Goal: Task Accomplishment & Management: Complete application form

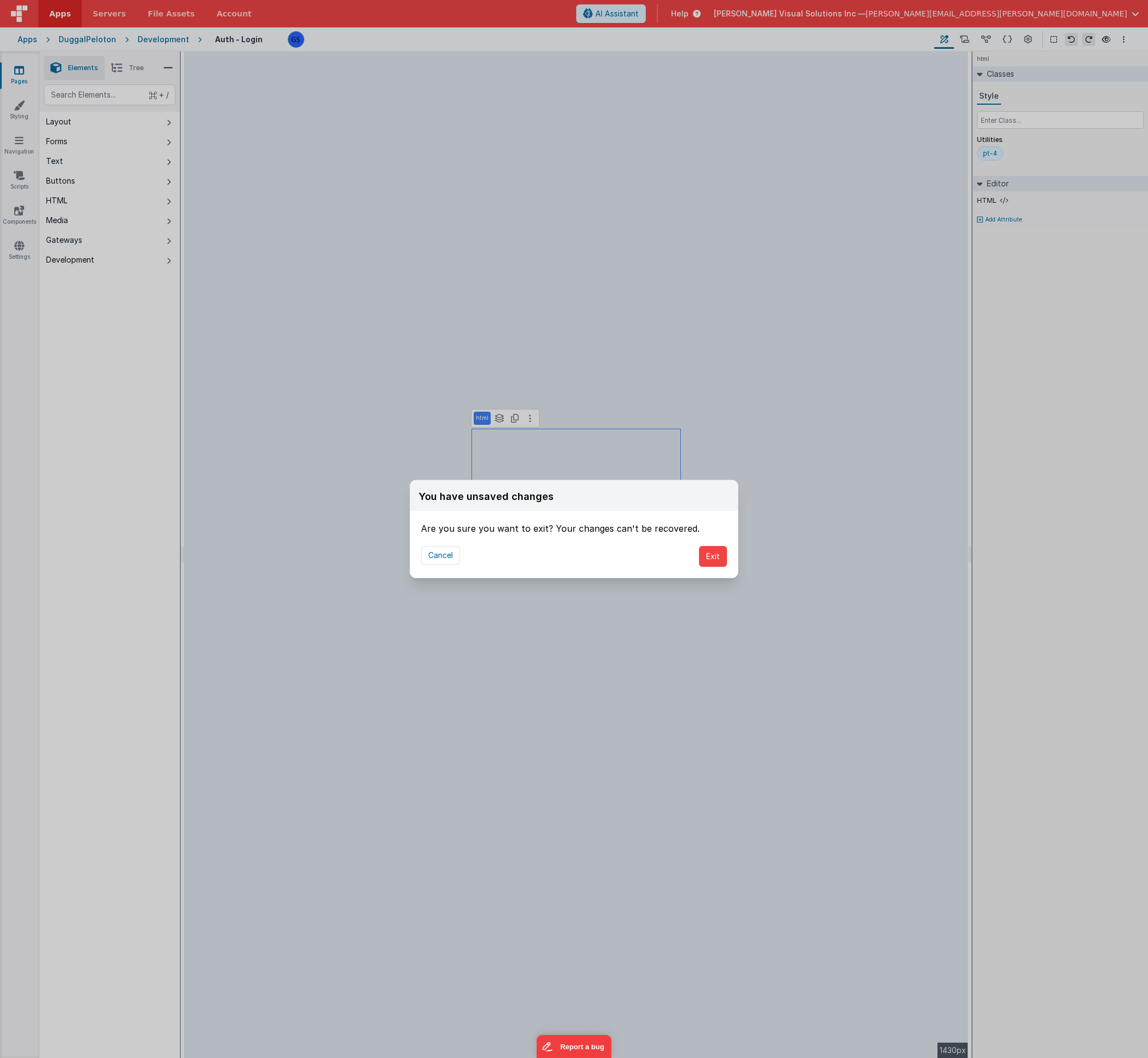
click at [713, 557] on button "Exit" at bounding box center [713, 557] width 28 height 21
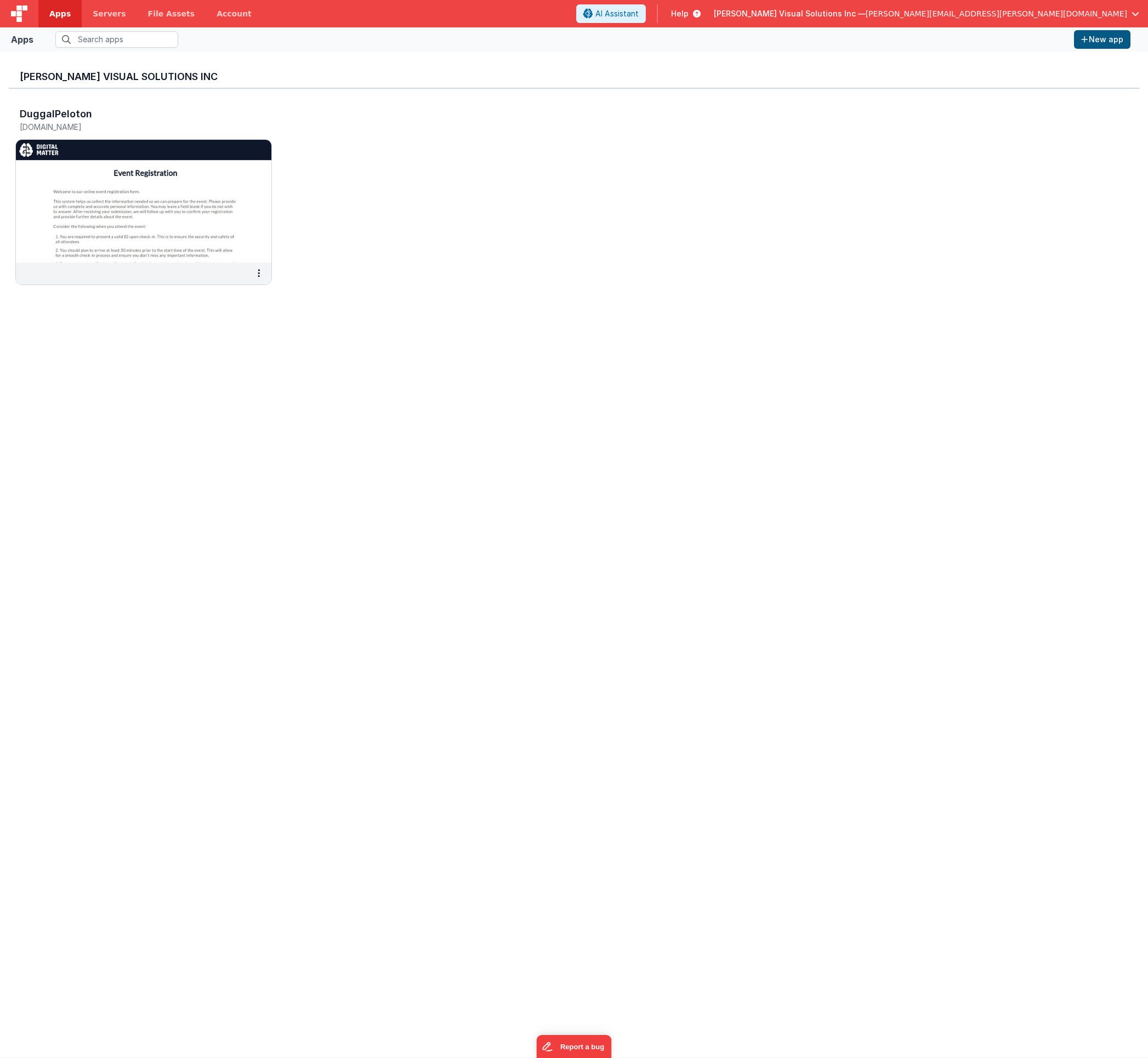
click at [1101, 37] on button "New app" at bounding box center [1102, 39] width 56 height 19
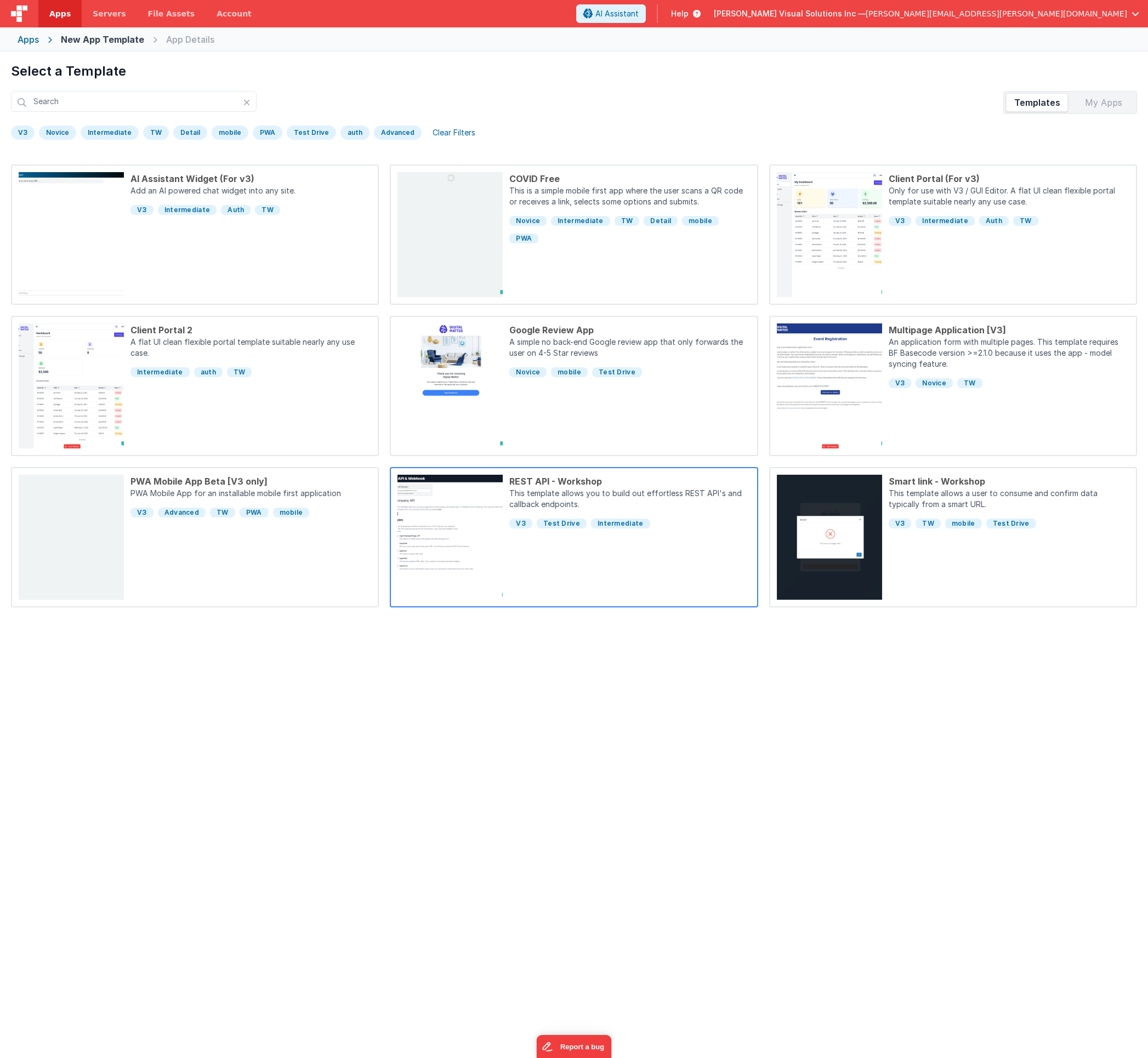
click at [661, 487] on div "REST API - Workshop" at bounding box center [630, 481] width 240 height 13
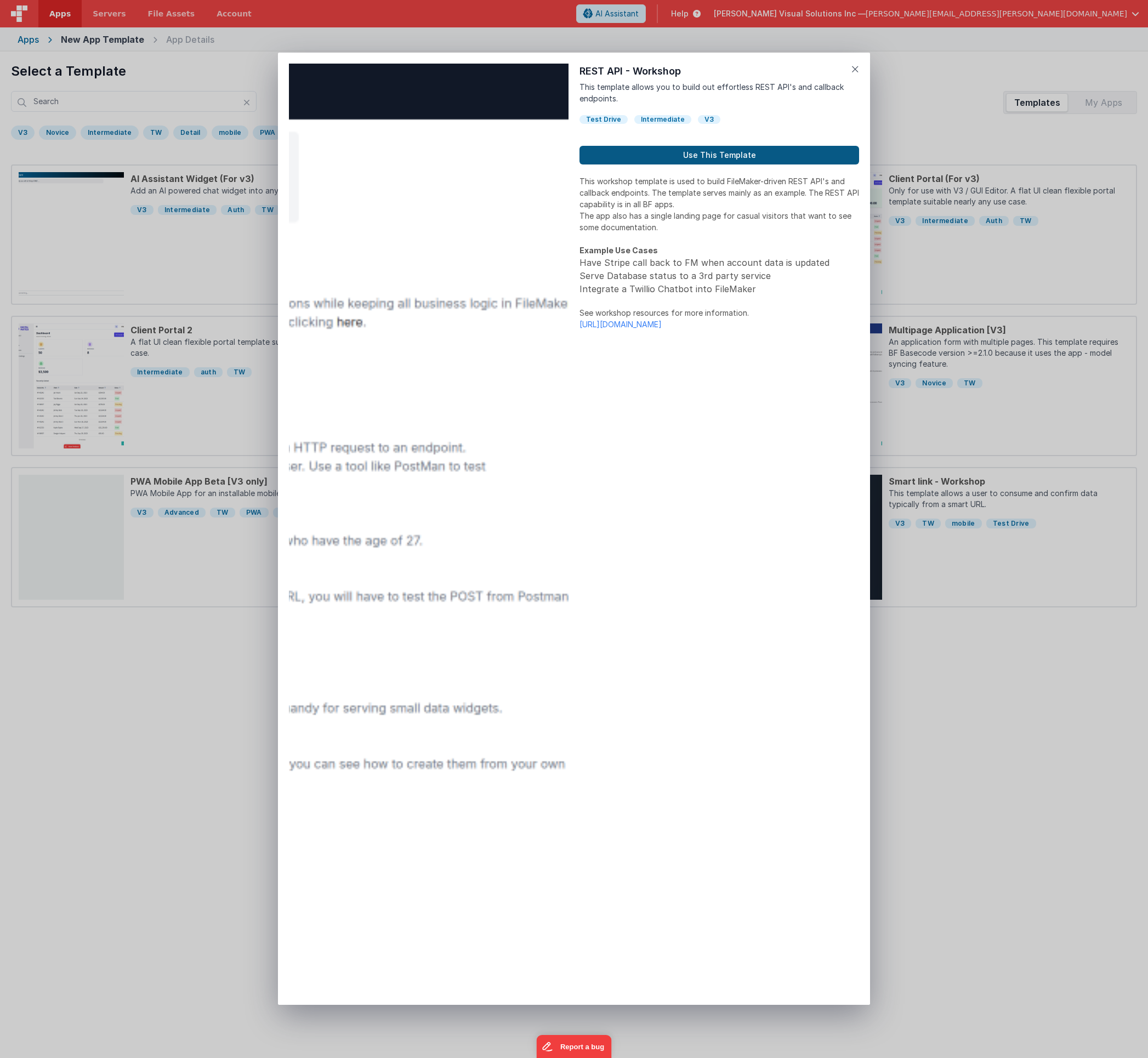
click at [709, 154] on button "Use This Template" at bounding box center [719, 155] width 280 height 19
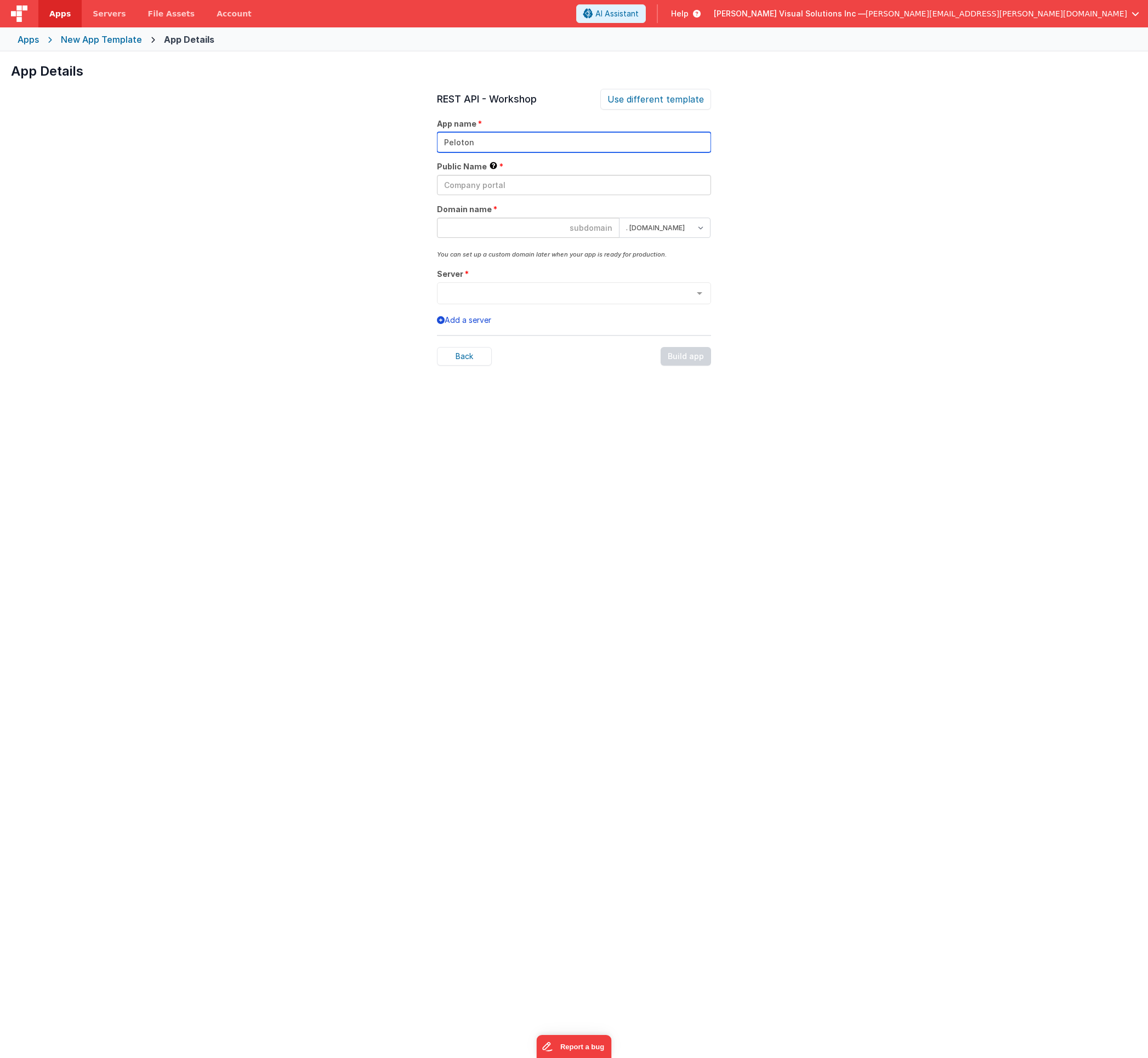
type input "Peloton"
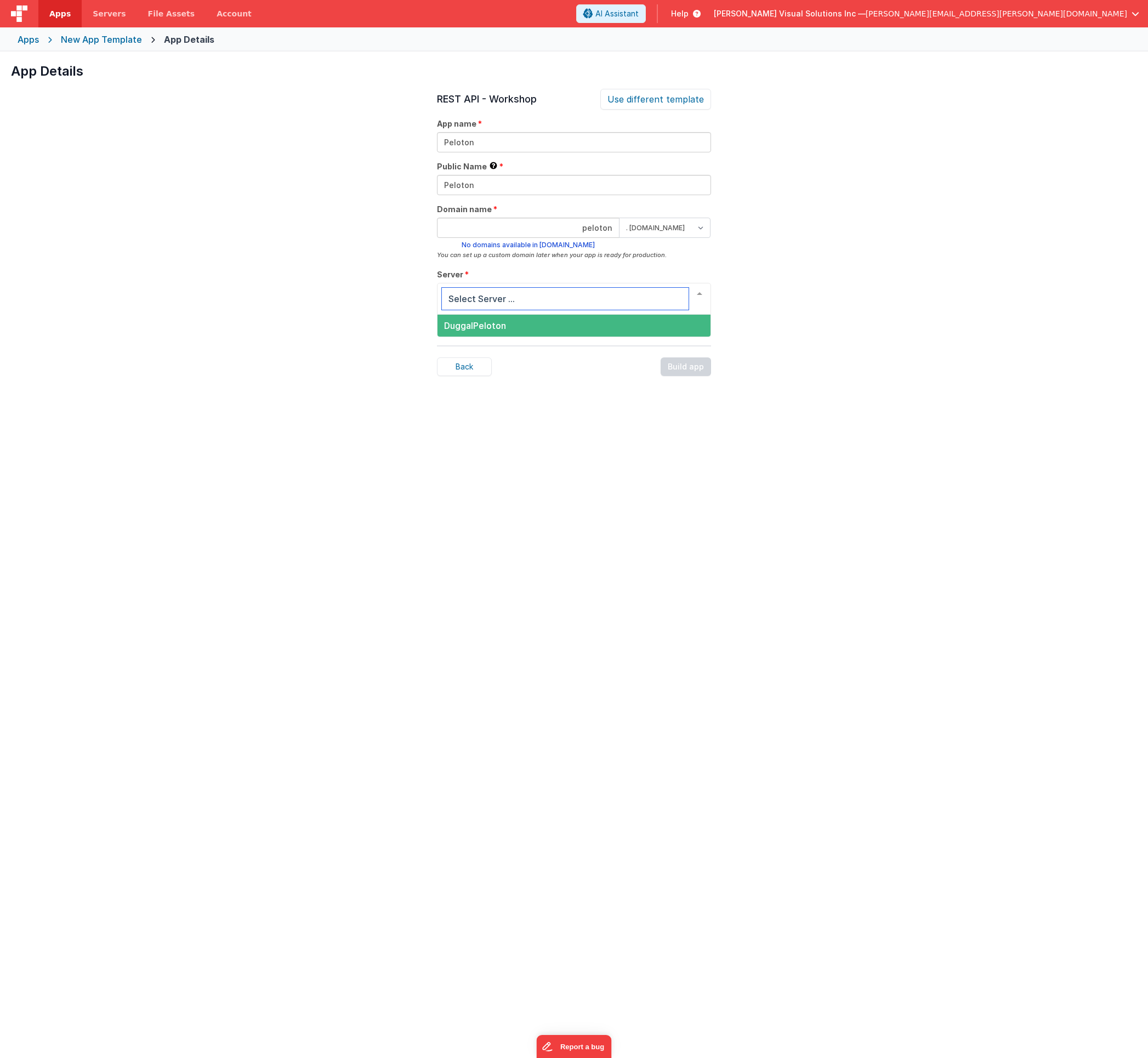
click at [546, 320] on span "DuggalPeloton" at bounding box center [574, 325] width 273 height 22
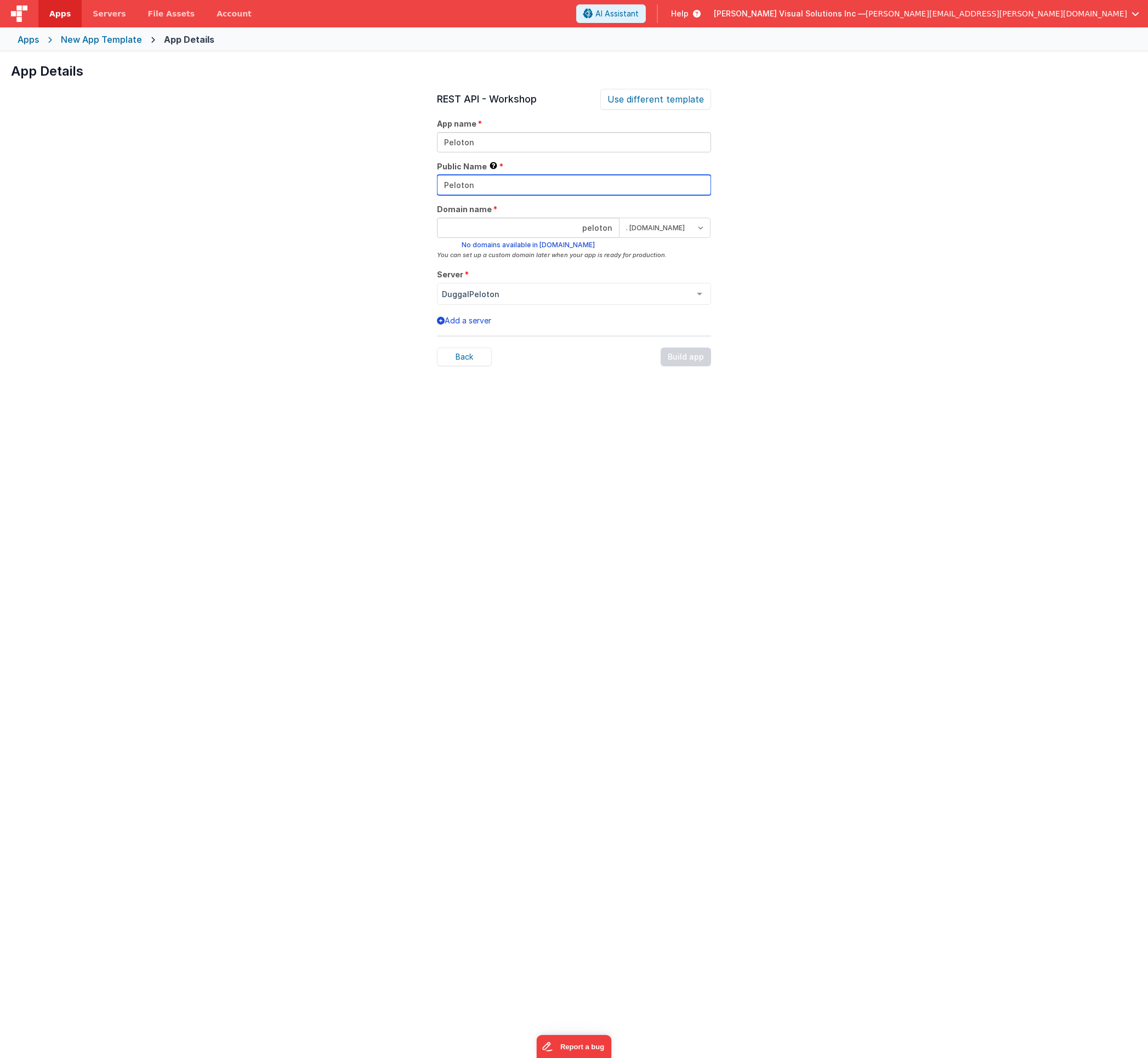
click at [591, 185] on input "Peloton" at bounding box center [574, 185] width 274 height 20
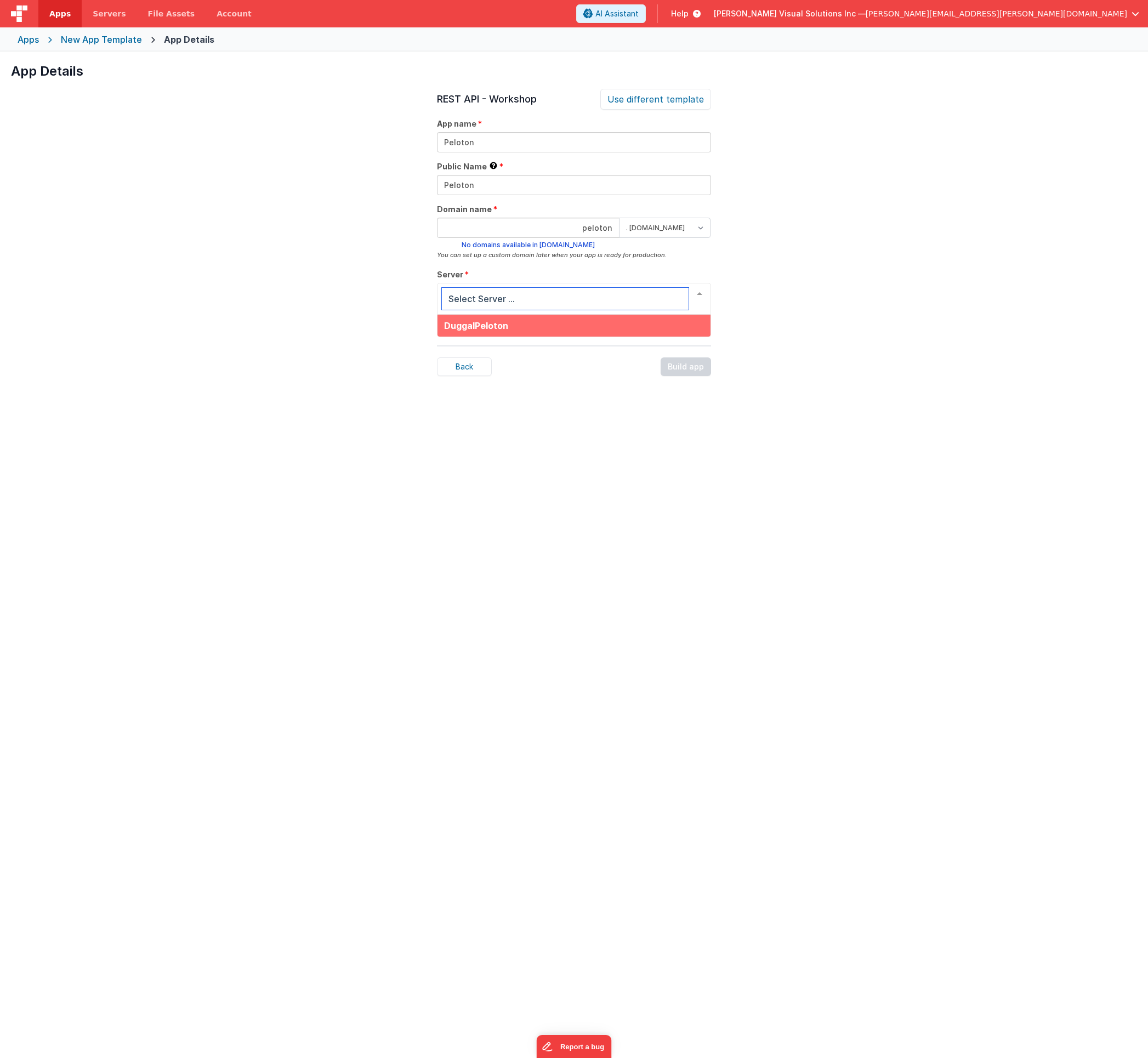
click at [585, 297] on input "text" at bounding box center [565, 299] width 246 height 22
click at [551, 326] on span "DuggalPeloton" at bounding box center [574, 325] width 273 height 22
click at [492, 225] on input "peloton" at bounding box center [528, 228] width 183 height 20
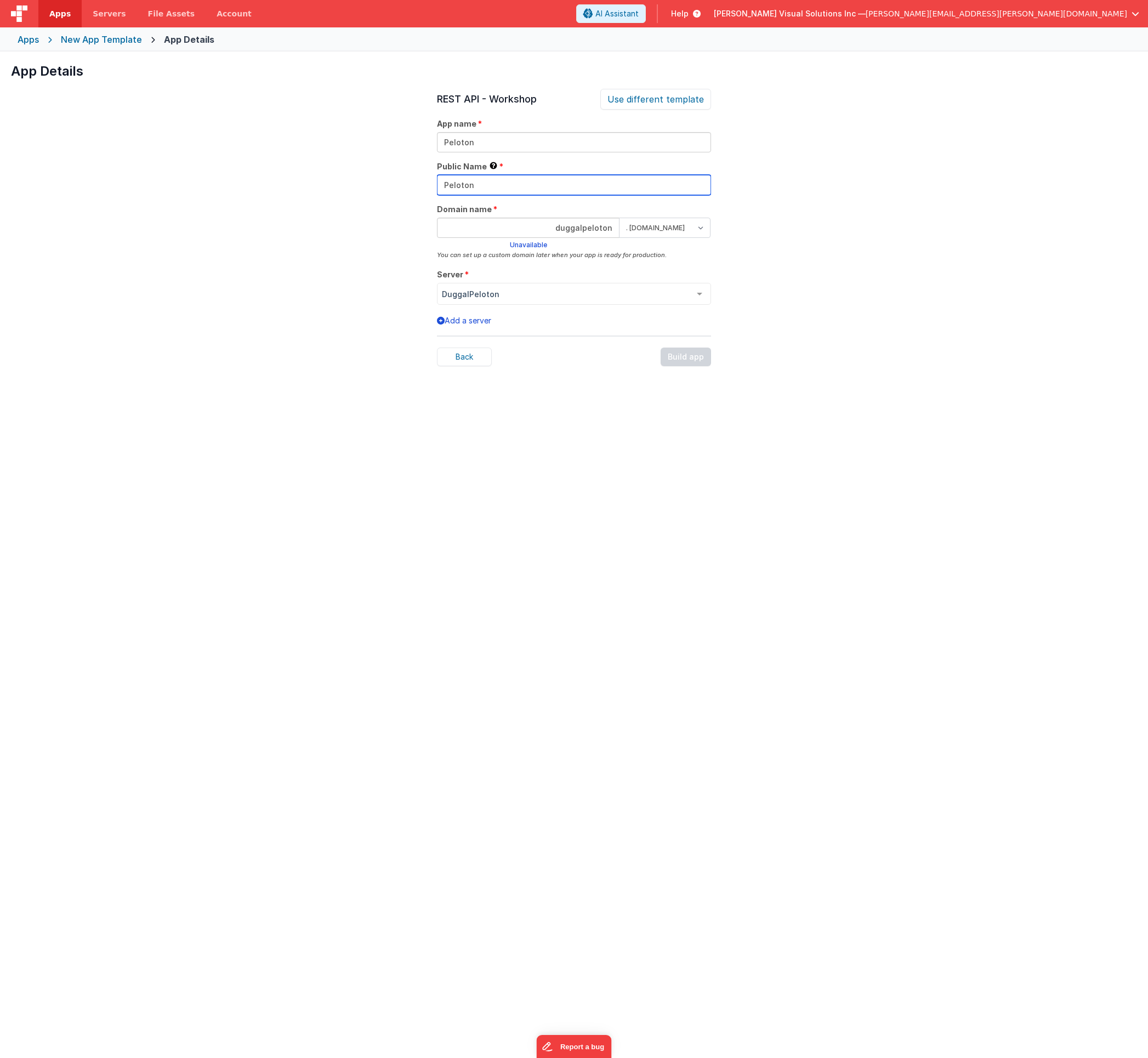
click at [535, 178] on input "Peloton" at bounding box center [574, 185] width 274 height 20
click at [586, 235] on input "duggalpeloton" at bounding box center [528, 228] width 183 height 20
click at [586, 234] on input "duggalpeloton" at bounding box center [528, 228] width 183 height 20
type input "test"
click at [595, 312] on div "REST API - Workshop Use different template App name Peloton Public Name This na…" at bounding box center [574, 617] width 274 height 1058
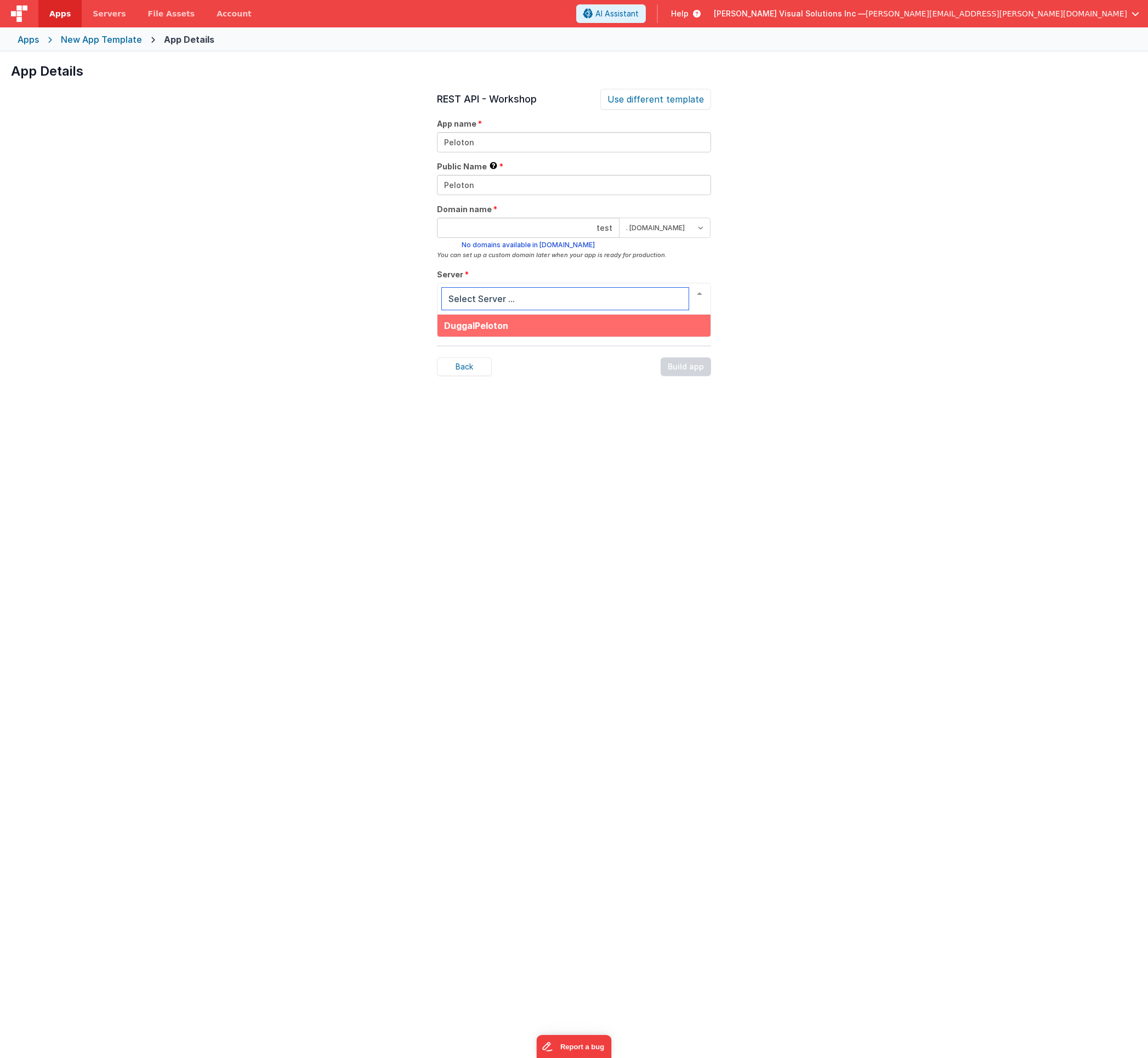
click at [557, 321] on span "DuggalPeloton" at bounding box center [574, 325] width 273 height 22
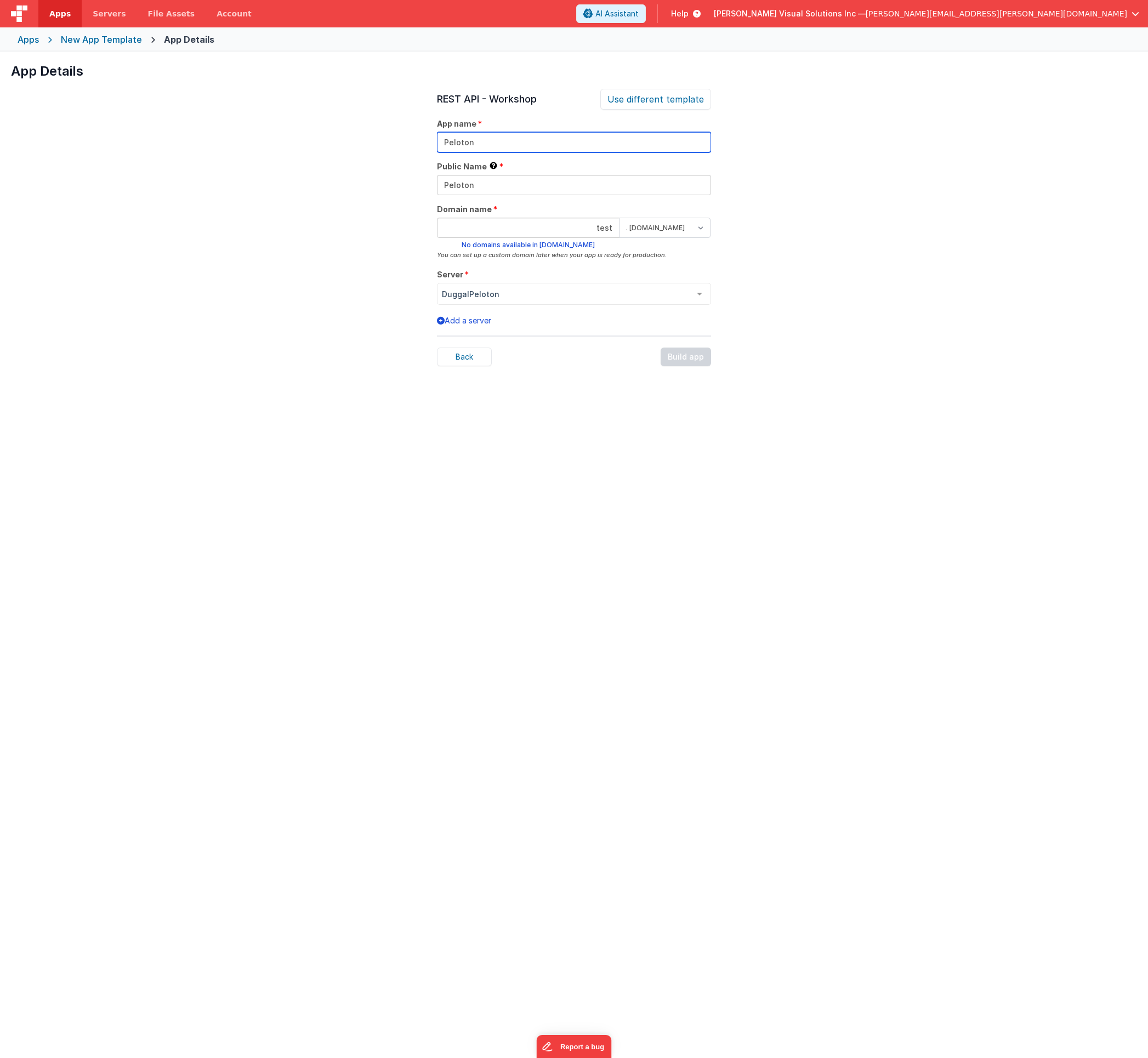
click at [521, 140] on input "Peloton" at bounding box center [574, 142] width 274 height 20
click at [518, 183] on input "Peloton" at bounding box center [574, 185] width 274 height 20
click at [517, 216] on div "Domain name test . [DOMAIN_NAME] . [DOMAIN_NAME] No domains available in [DOMAI…" at bounding box center [574, 232] width 274 height 56
click at [514, 225] on input "test" at bounding box center [528, 228] width 183 height 20
click at [671, 349] on div "Back Build app" at bounding box center [574, 357] width 274 height 19
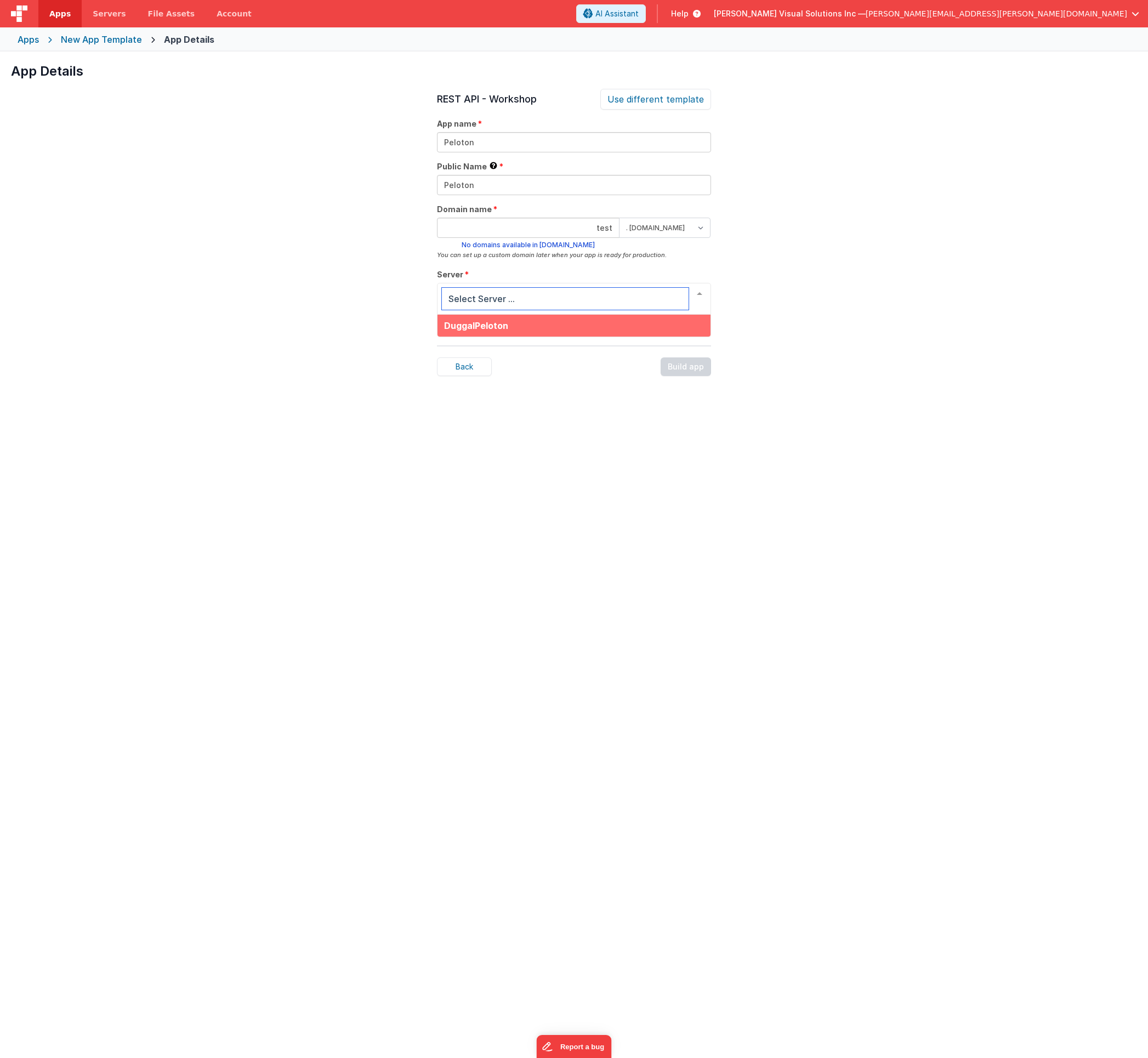
click at [505, 296] on input "text" at bounding box center [565, 299] width 246 height 22
click at [497, 330] on span "DuggalPeloton" at bounding box center [477, 325] width 64 height 11
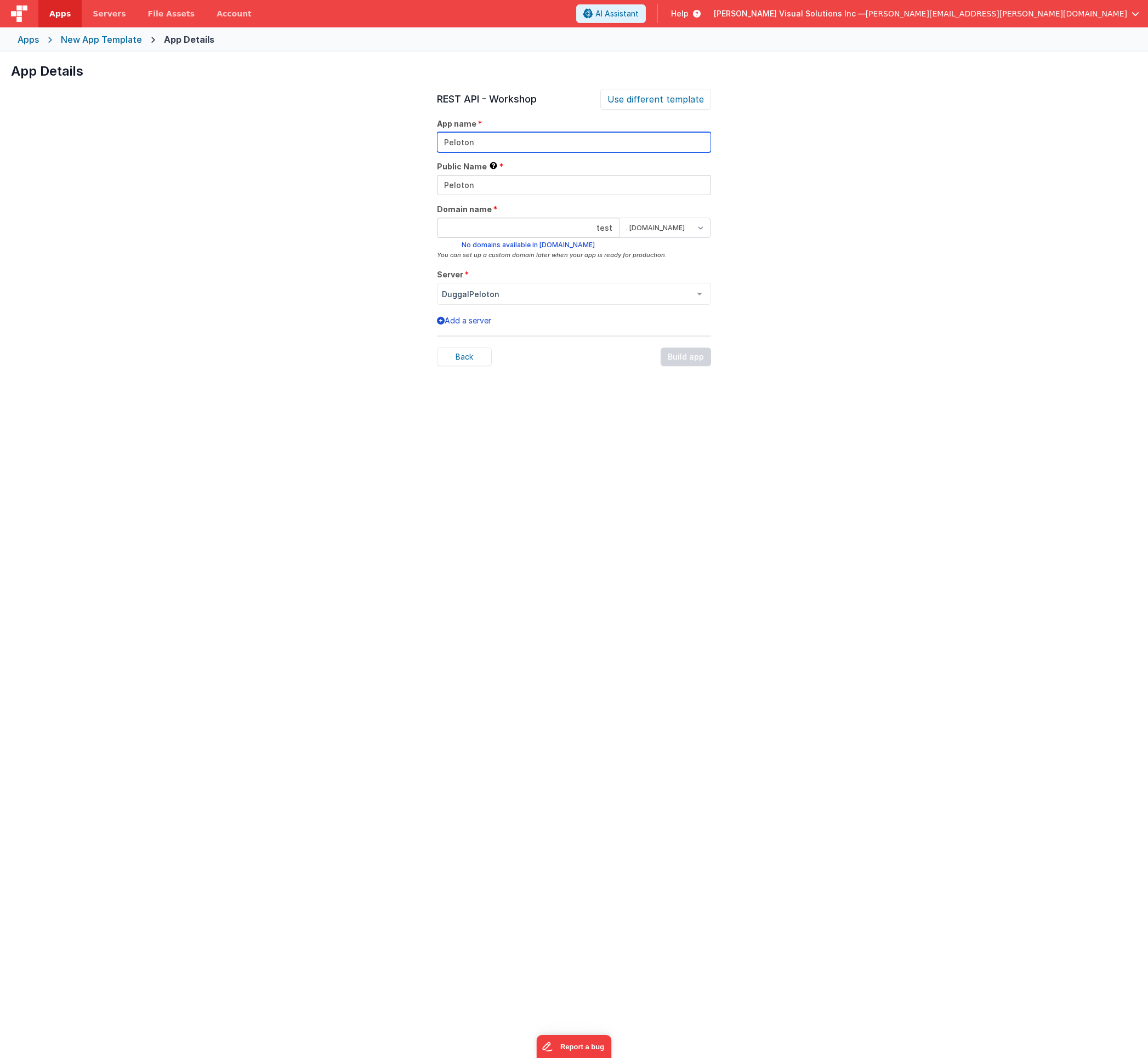
click at [525, 143] on input "Peloton" at bounding box center [574, 142] width 274 height 20
type input "Peloton2"
click at [512, 188] on input "Peloton" at bounding box center [574, 185] width 274 height 20
type input "Peloton2"
click at [532, 231] on input "test" at bounding box center [528, 228] width 183 height 20
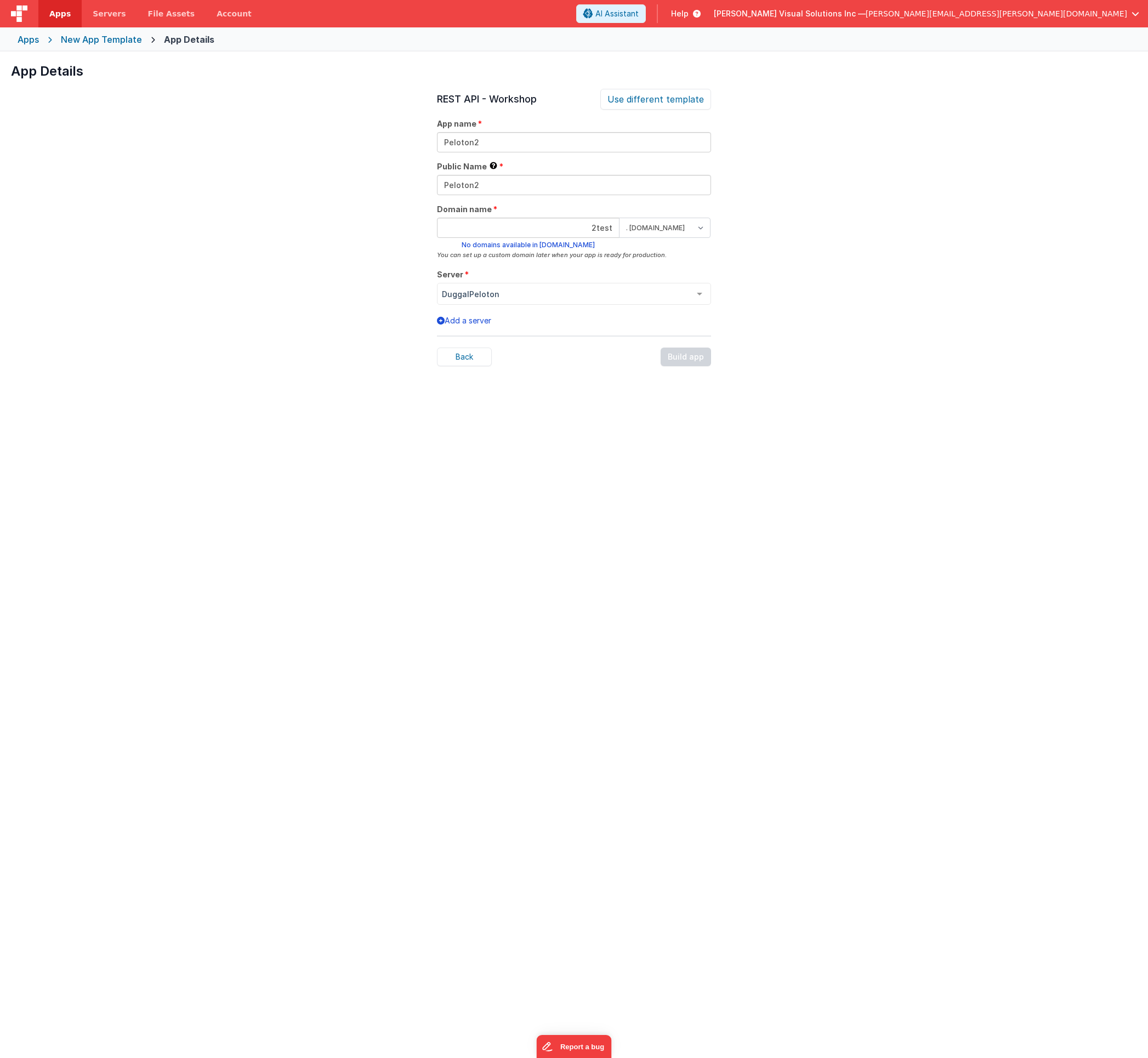
type input "2test"
click at [525, 277] on div "Server DuggalPeloton DuggalPeloton List is empty." at bounding box center [574, 287] width 274 height 36
click at [637, 361] on div "Back Build app" at bounding box center [574, 357] width 274 height 19
click at [123, 38] on div "New App Template" at bounding box center [101, 39] width 81 height 13
click at [102, 38] on div "New App Template" at bounding box center [101, 39] width 81 height 13
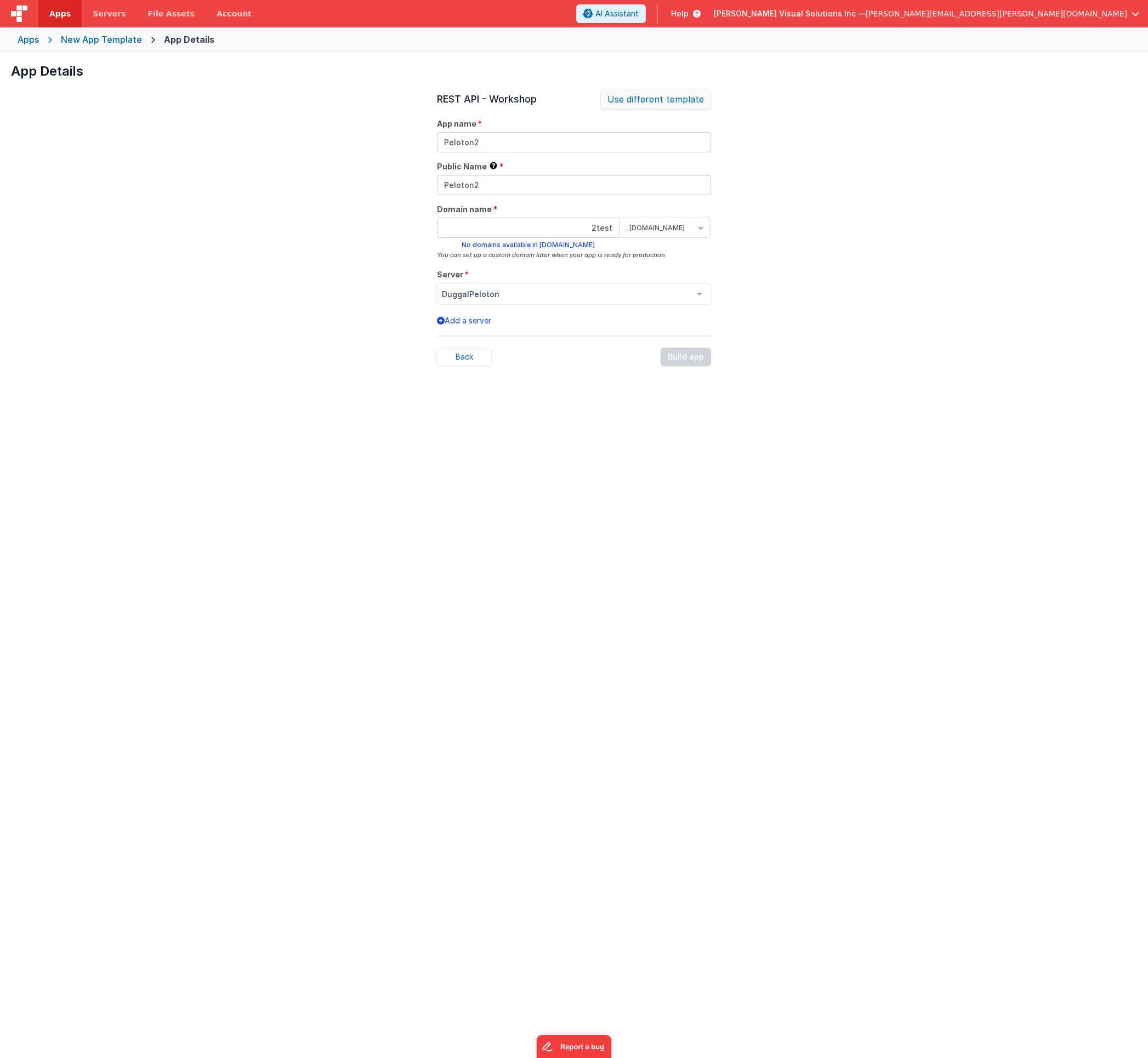
click at [652, 101] on div "Use different template" at bounding box center [656, 99] width 110 height 21
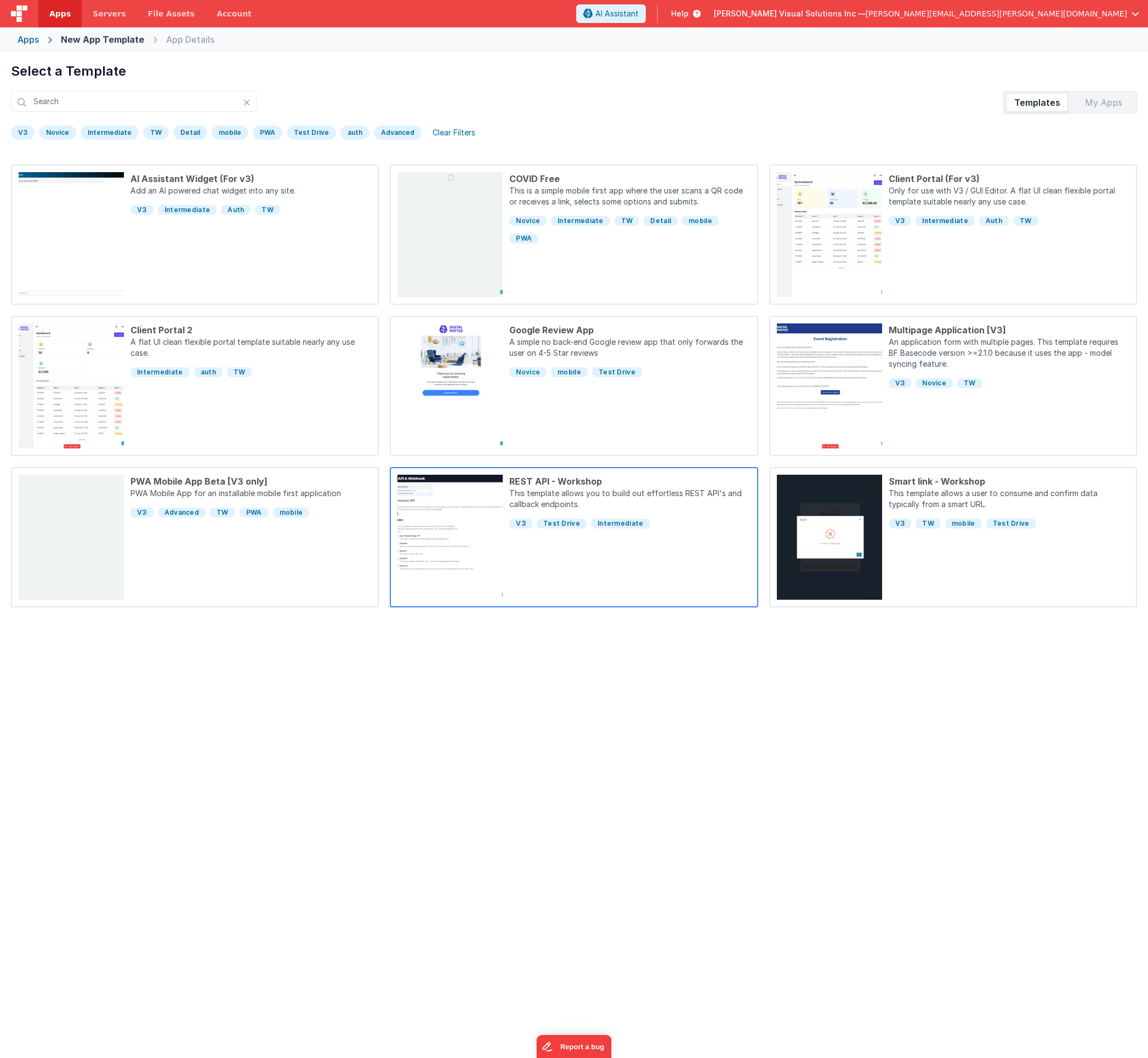
click at [548, 535] on div "REST API - Workshop This template allows you to build out effortless REST API's…" at bounding box center [626, 537] width 247 height 125
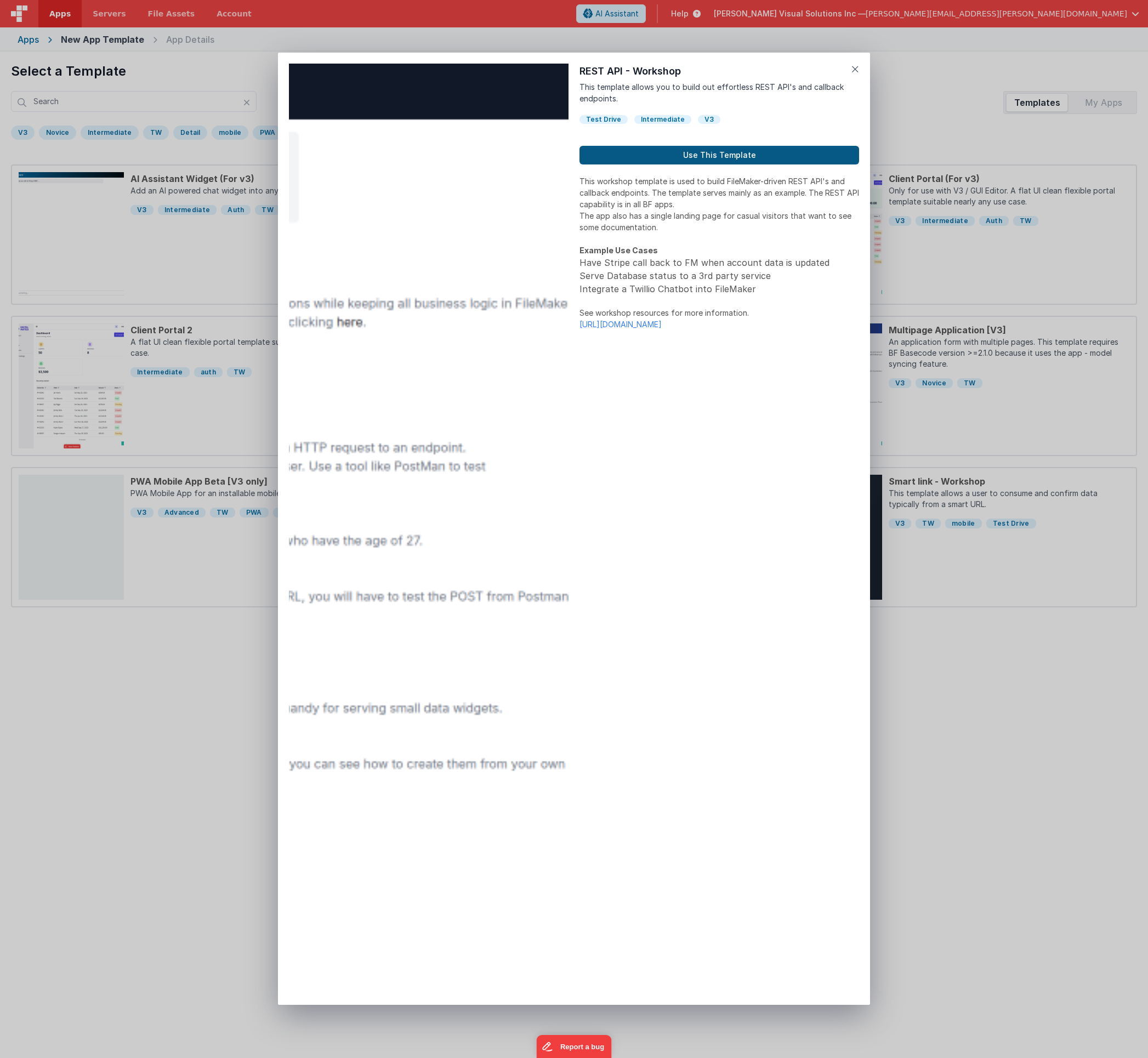
click at [711, 150] on button "Use This Template" at bounding box center [719, 155] width 280 height 19
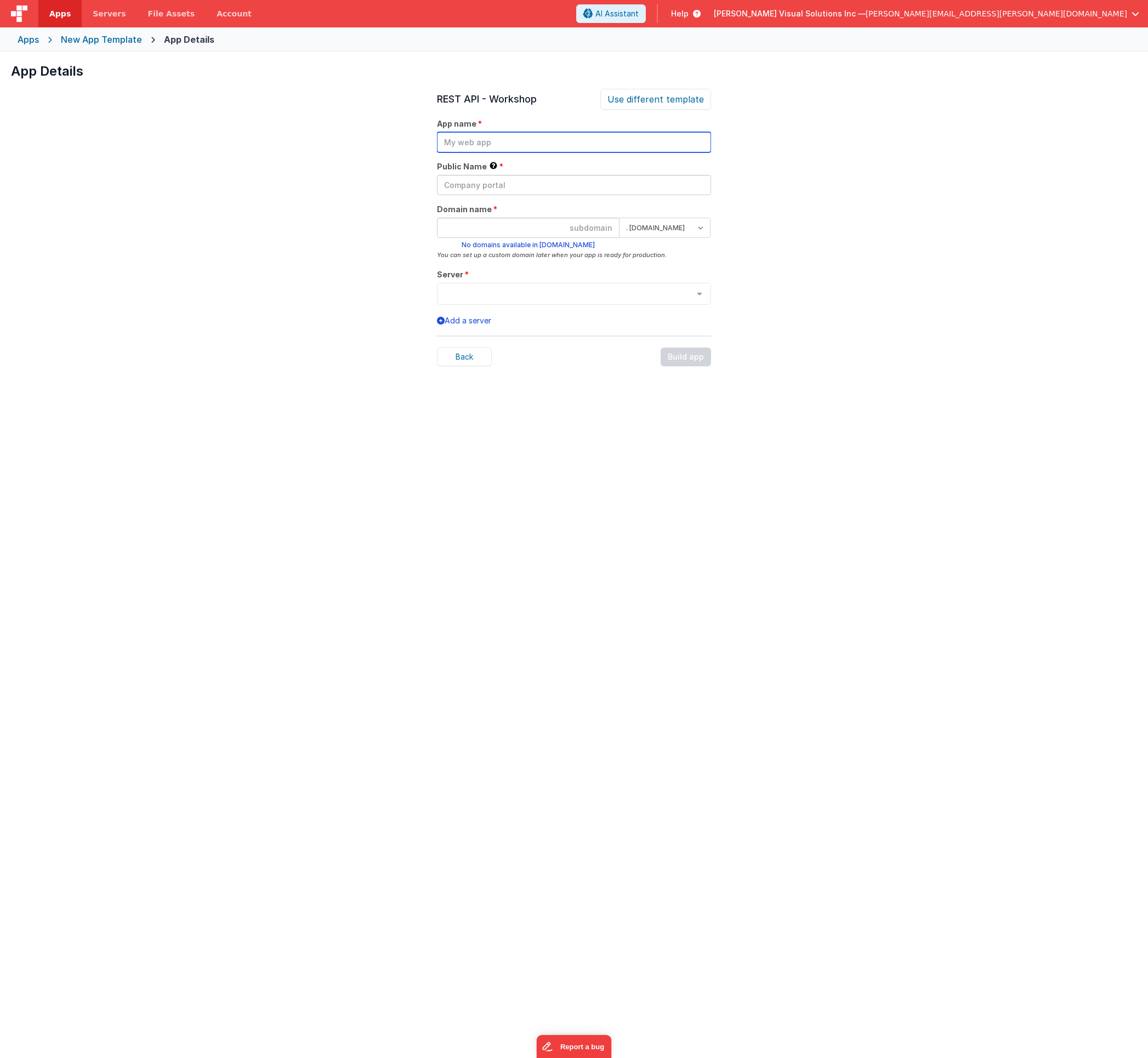
click at [527, 143] on input "text" at bounding box center [574, 142] width 274 height 20
type input "2"
click at [504, 183] on input "text" at bounding box center [574, 185] width 274 height 20
type input "2"
click at [518, 232] on input at bounding box center [528, 228] width 183 height 20
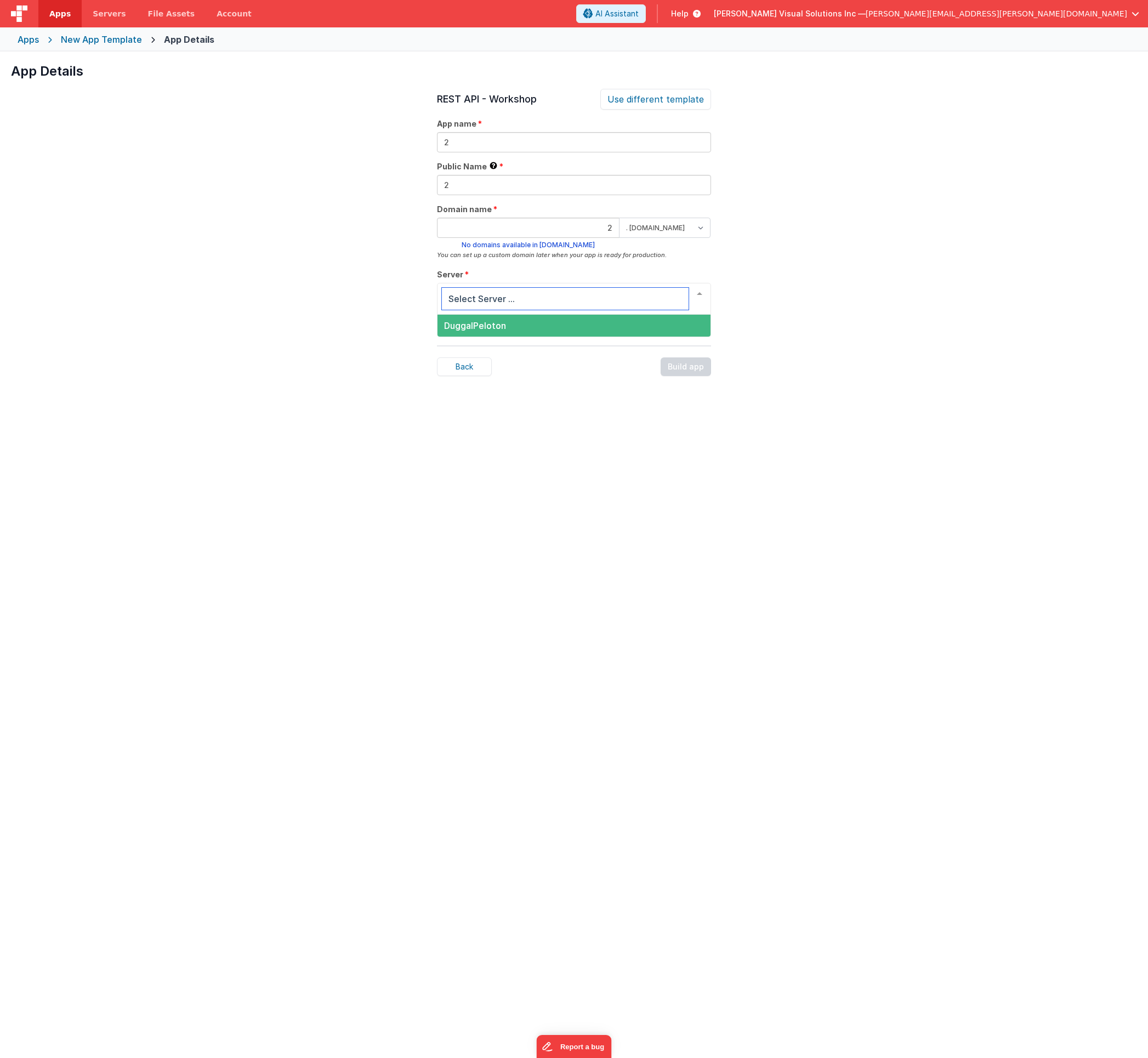
click at [520, 330] on span "DuggalPeloton" at bounding box center [574, 325] width 273 height 22
click at [572, 228] on input "2" at bounding box center [528, 228] width 183 height 20
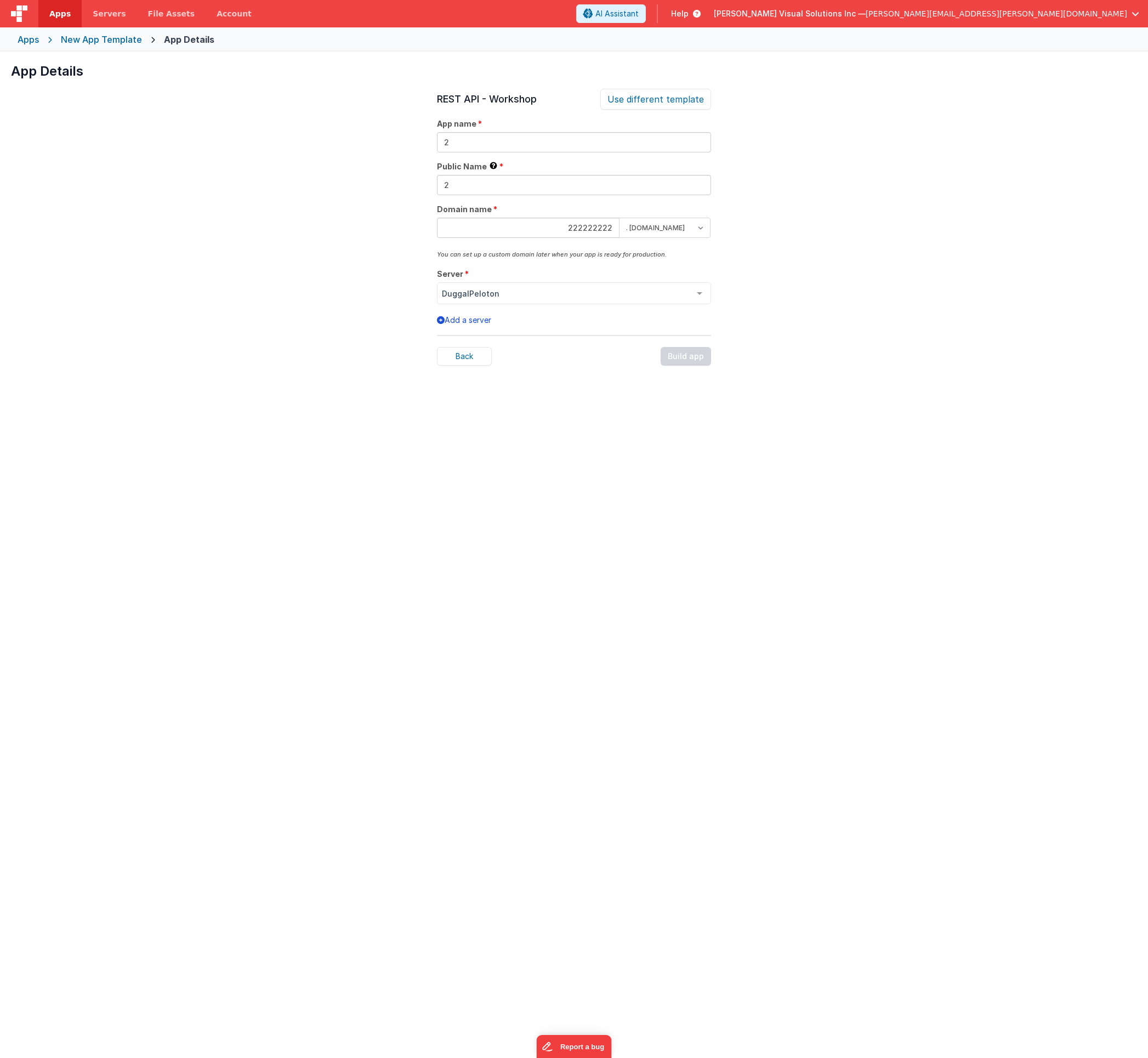
type input "222222222"
click at [597, 273] on div "REST API - Workshop Use different template App name 2 Public Name This name is …" at bounding box center [574, 617] width 274 height 1058
click at [32, 44] on div "Apps" at bounding box center [28, 39] width 21 height 13
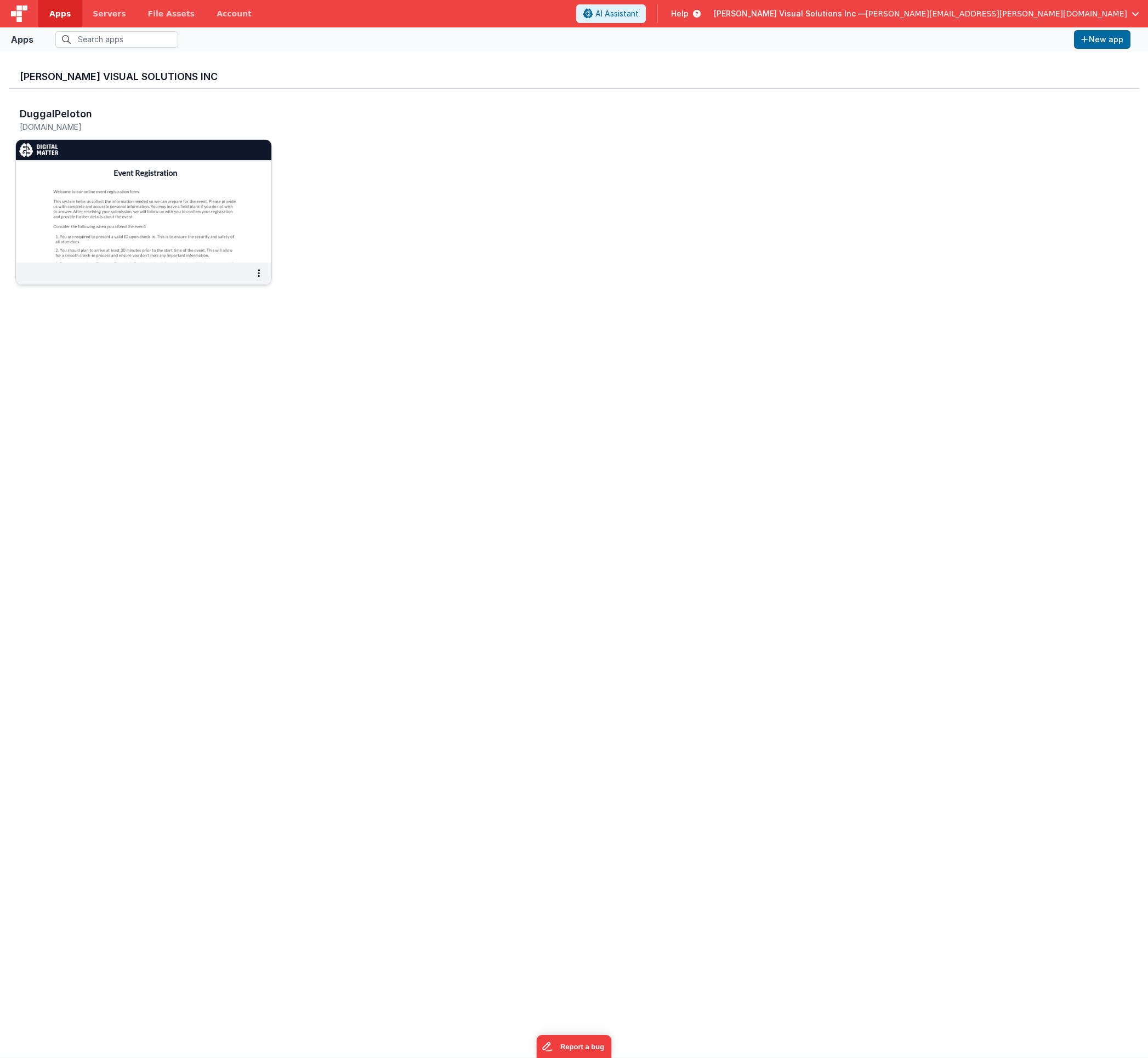
click at [165, 222] on img at bounding box center [143, 201] width 256 height 123
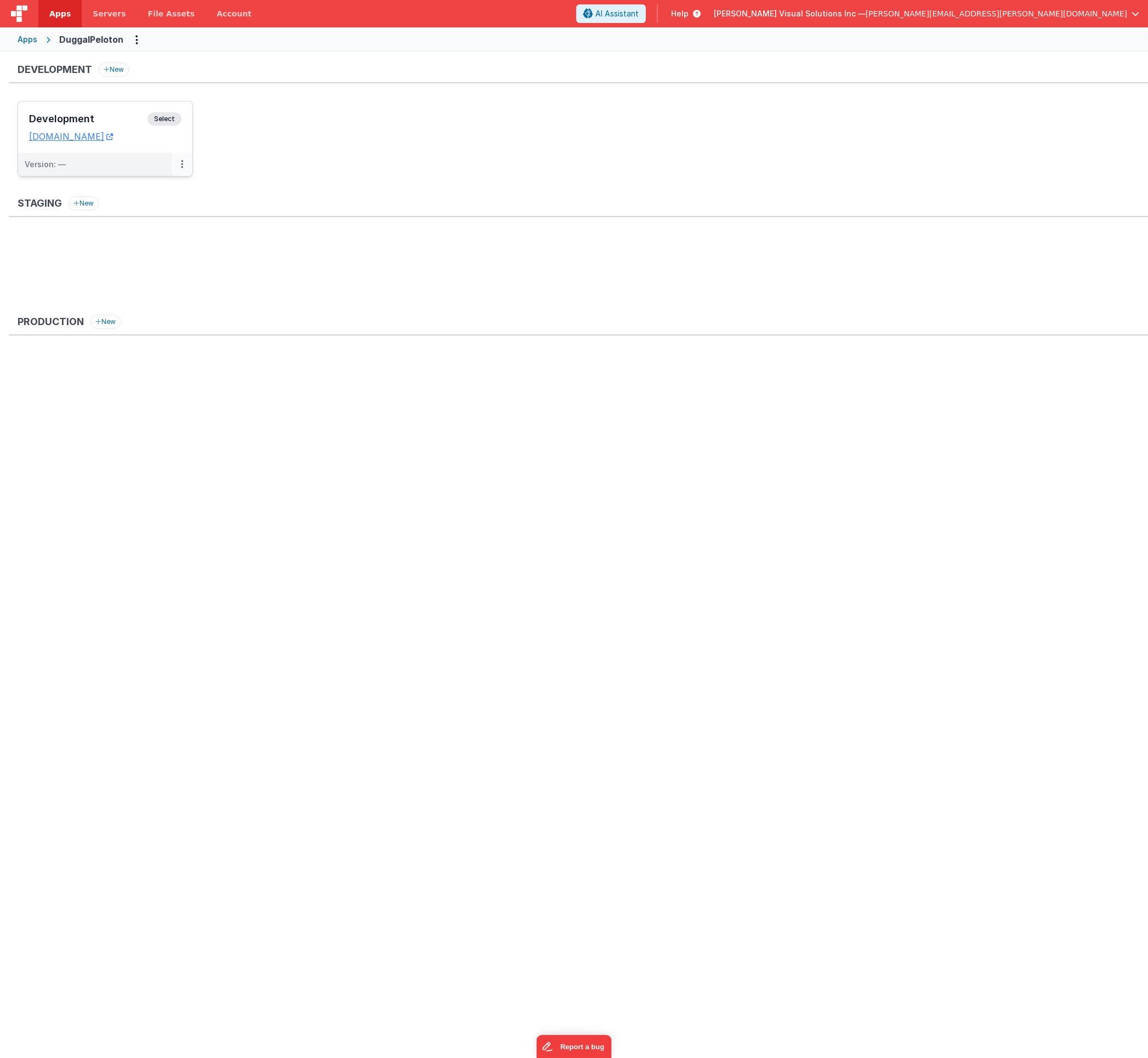
click at [184, 165] on button at bounding box center [182, 164] width 21 height 23
click at [183, 166] on div at bounding box center [574, 529] width 1148 height 1058
click at [184, 165] on button at bounding box center [182, 164] width 21 height 23
click at [240, 172] on div at bounding box center [574, 529] width 1148 height 1058
click at [133, 115] on h3 "Development" at bounding box center [88, 119] width 118 height 11
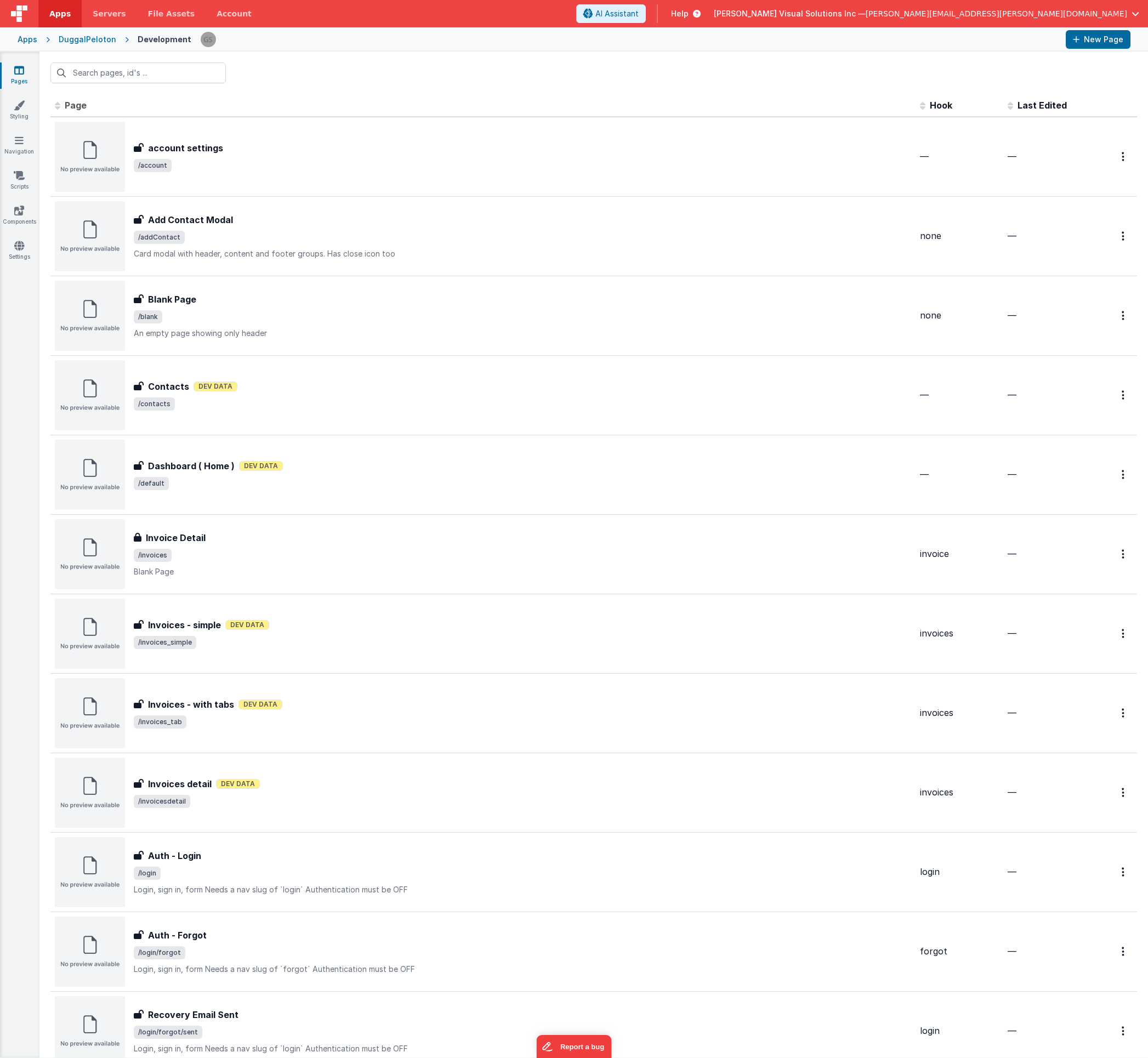
click at [23, 39] on div "Apps" at bounding box center [27, 39] width 20 height 11
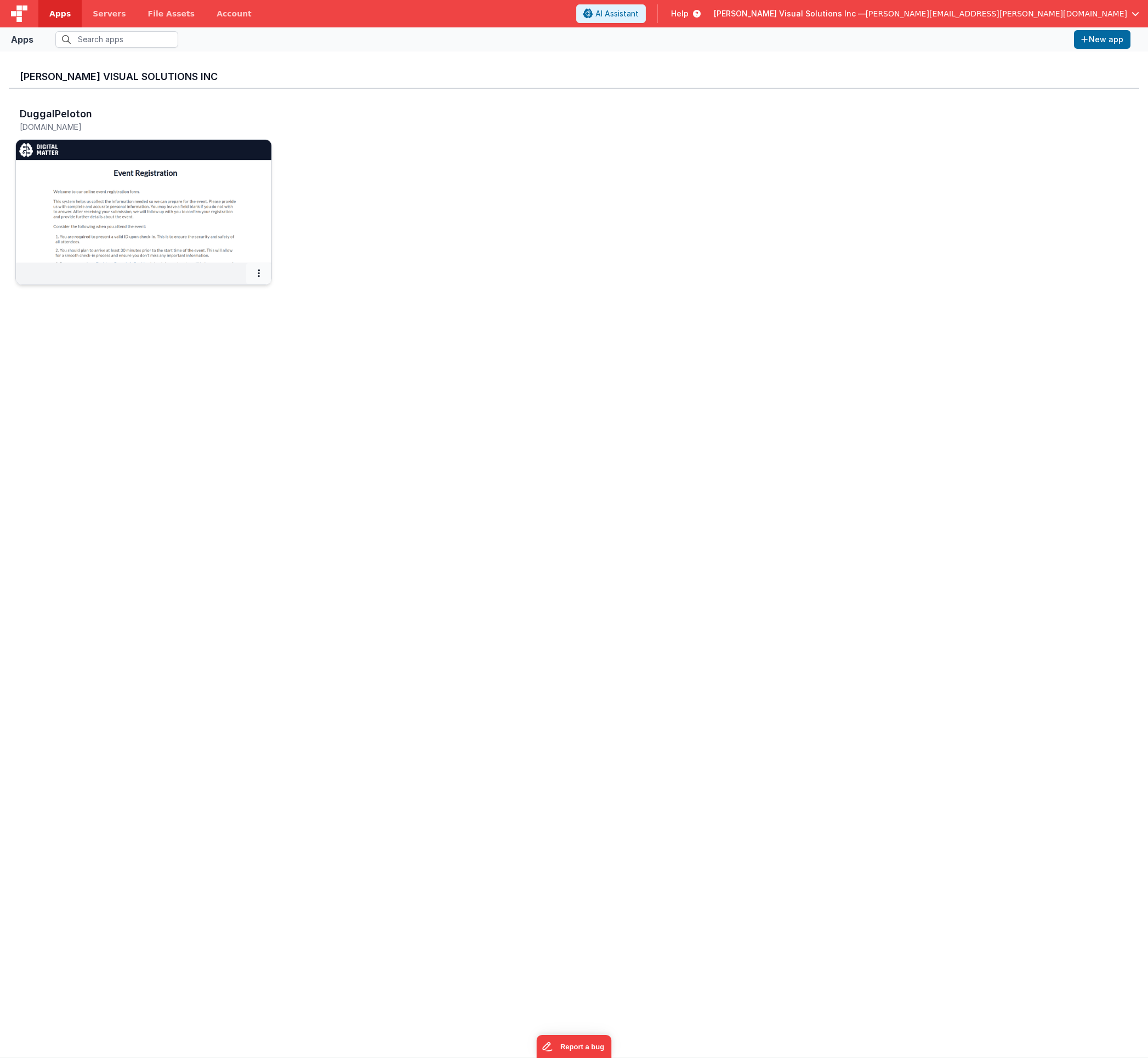
click at [257, 274] on icon at bounding box center [259, 273] width 2 height 1
click at [231, 359] on link "Delete App" at bounding box center [234, 355] width 76 height 20
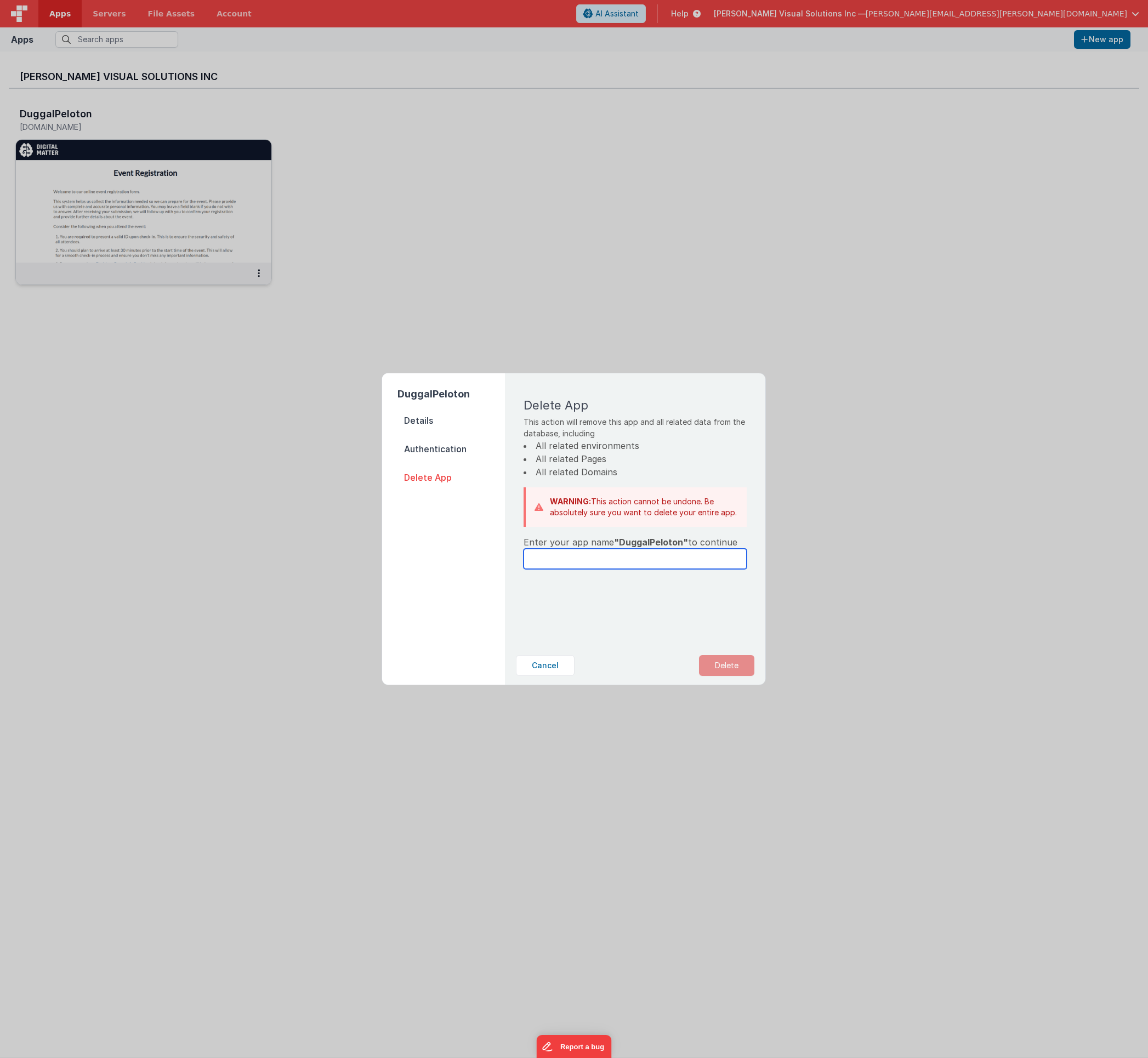
click at [563, 566] on input "text" at bounding box center [635, 558] width 223 height 20
type input "DuggalPeloton"
click at [730, 669] on button "Delete" at bounding box center [726, 665] width 55 height 21
click at [693, 667] on button "Yes, Delete" at bounding box center [671, 665] width 72 height 21
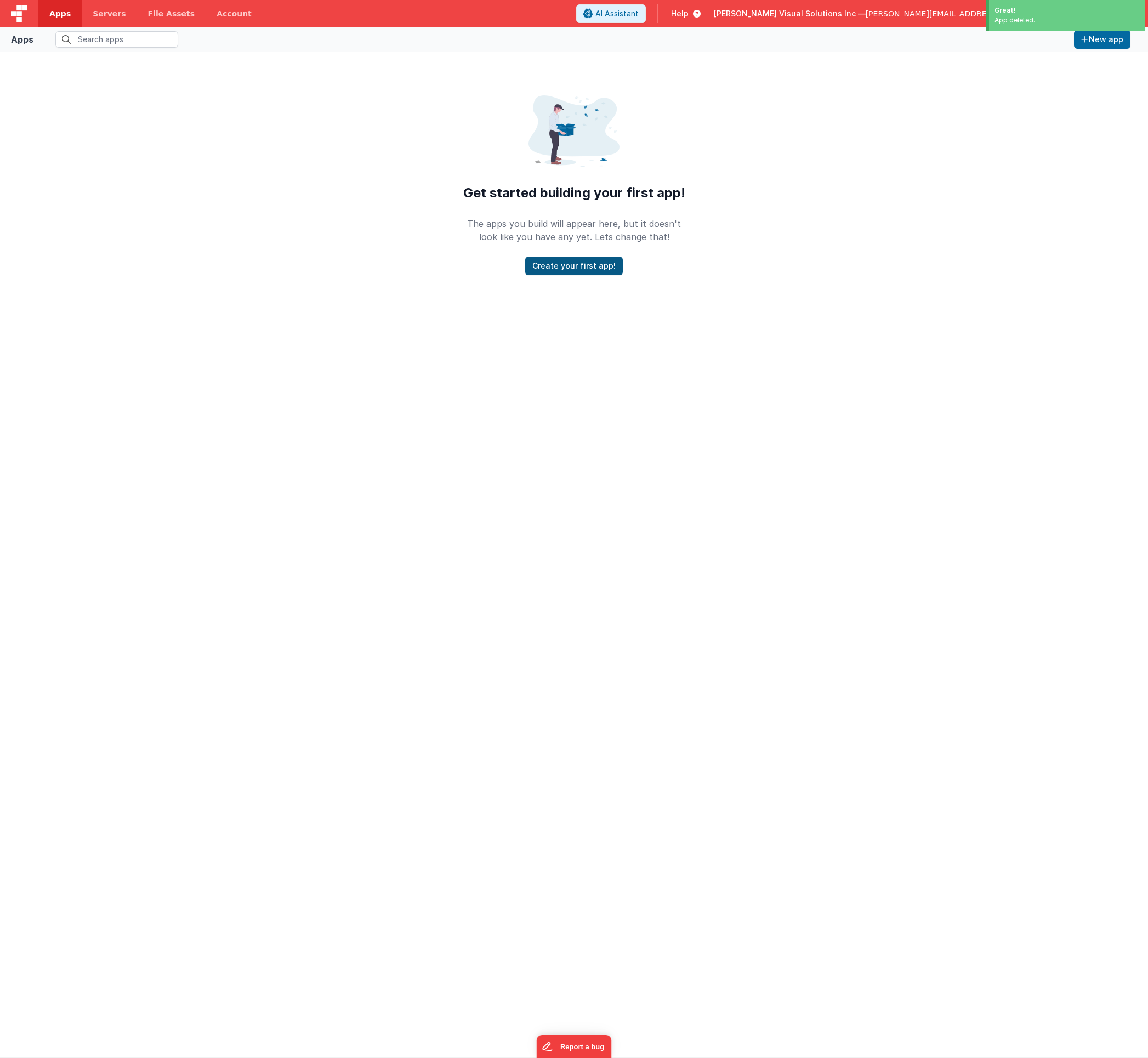
click at [605, 259] on button "Create your first app!" at bounding box center [574, 266] width 98 height 19
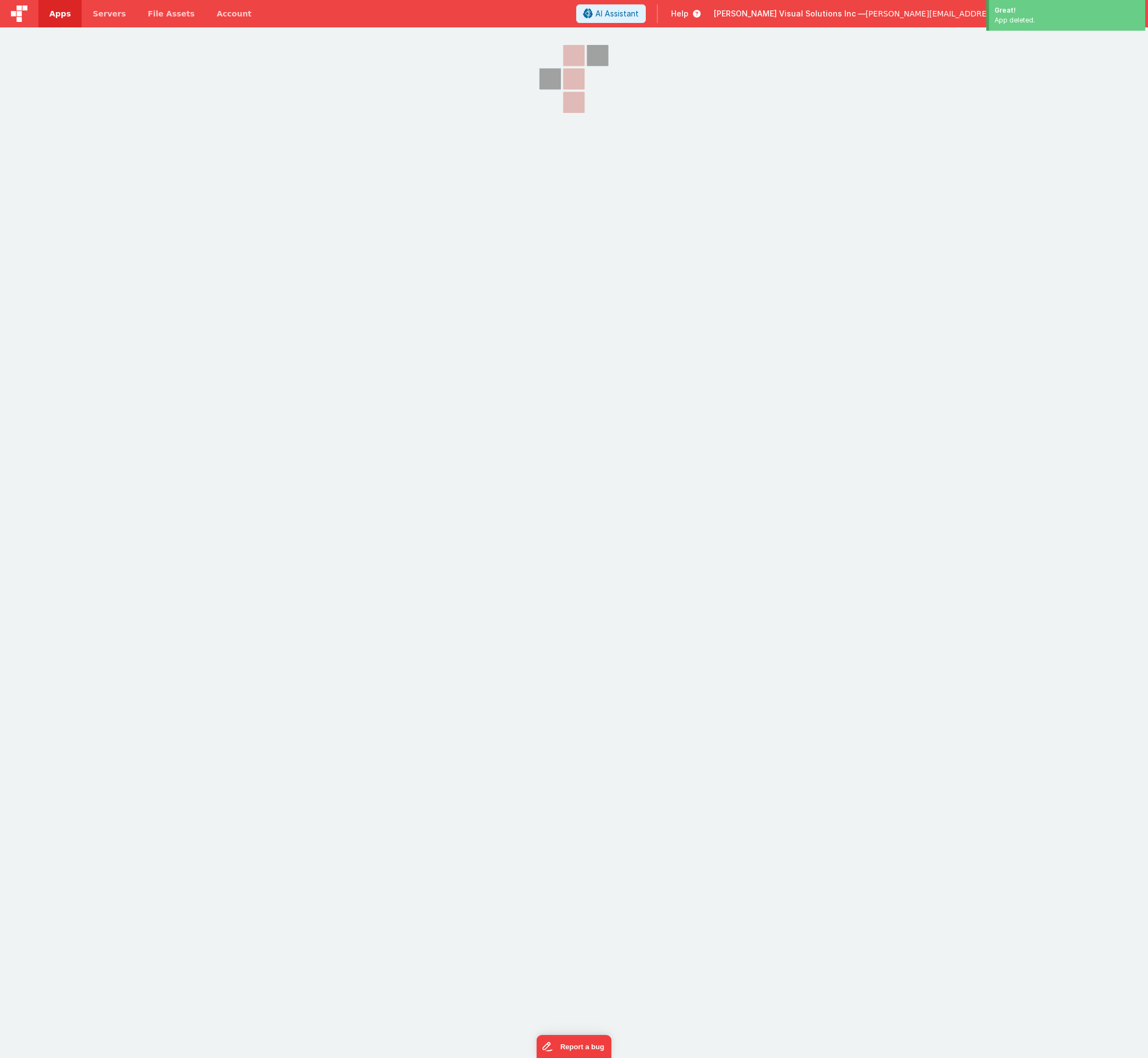
select select "[DOMAIN_NAME]"
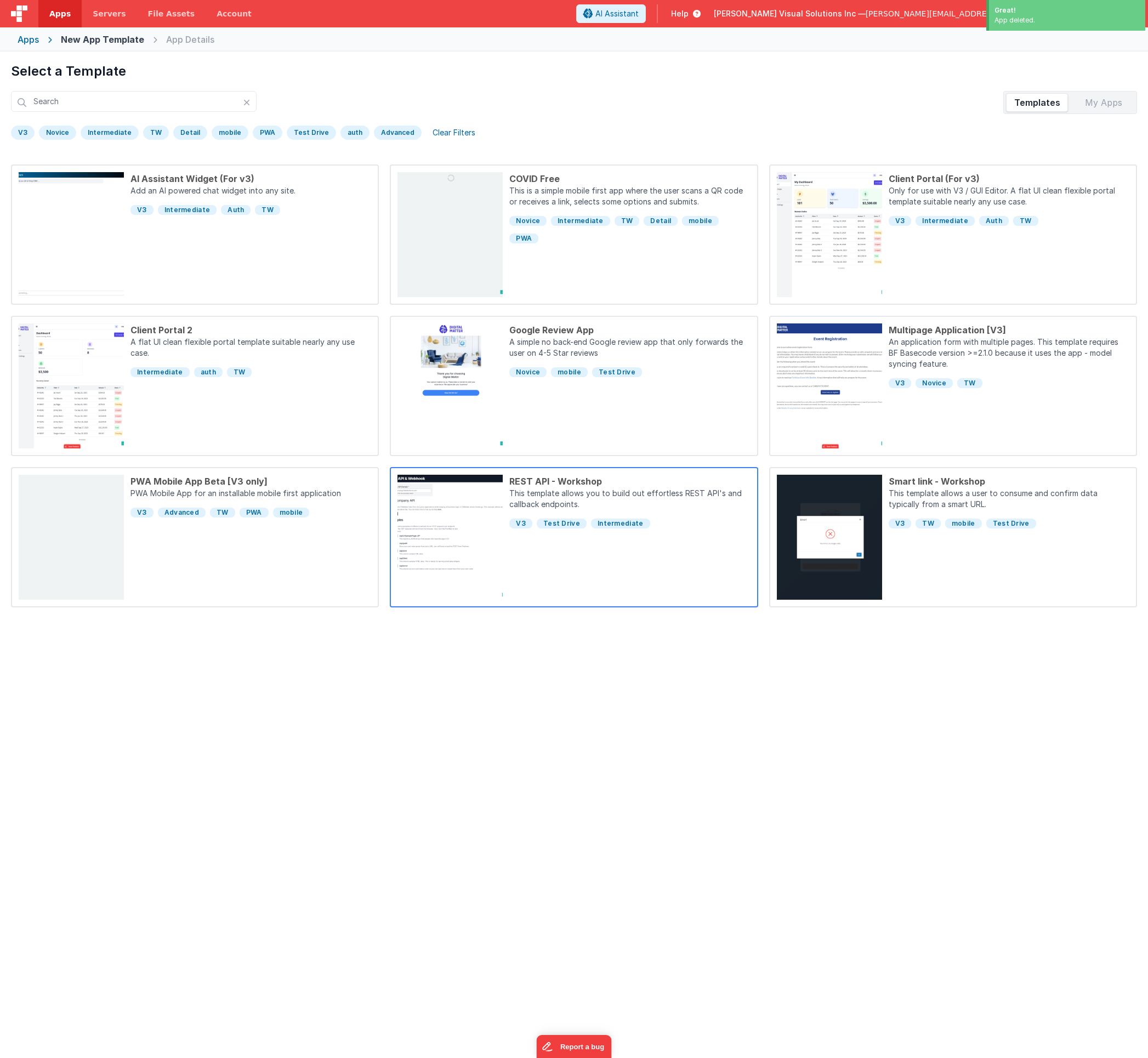
click at [670, 520] on div "V3 Test Drive Intermediate" at bounding box center [630, 521] width 240 height 18
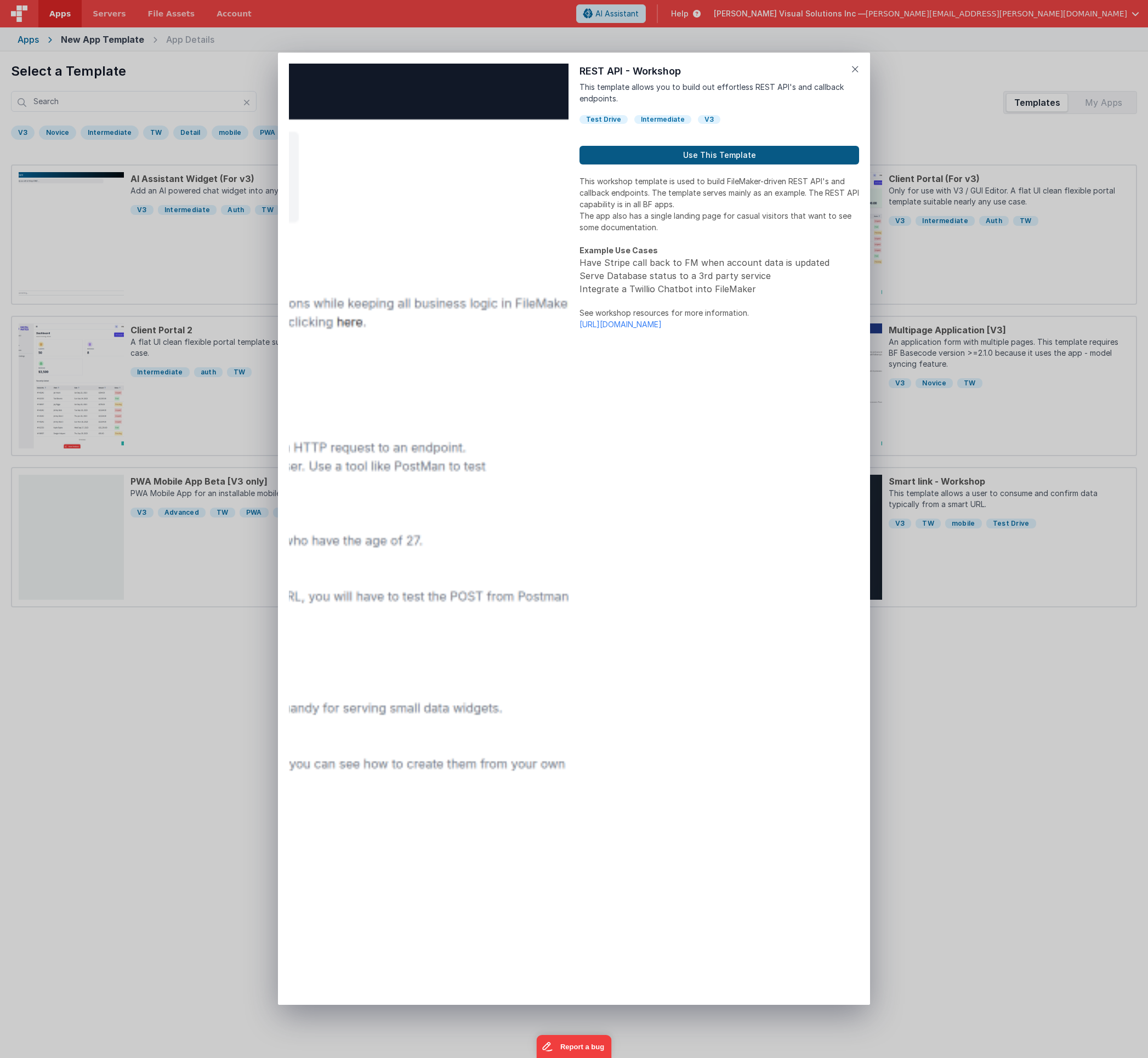
click at [722, 157] on button "Use This Template" at bounding box center [719, 155] width 280 height 19
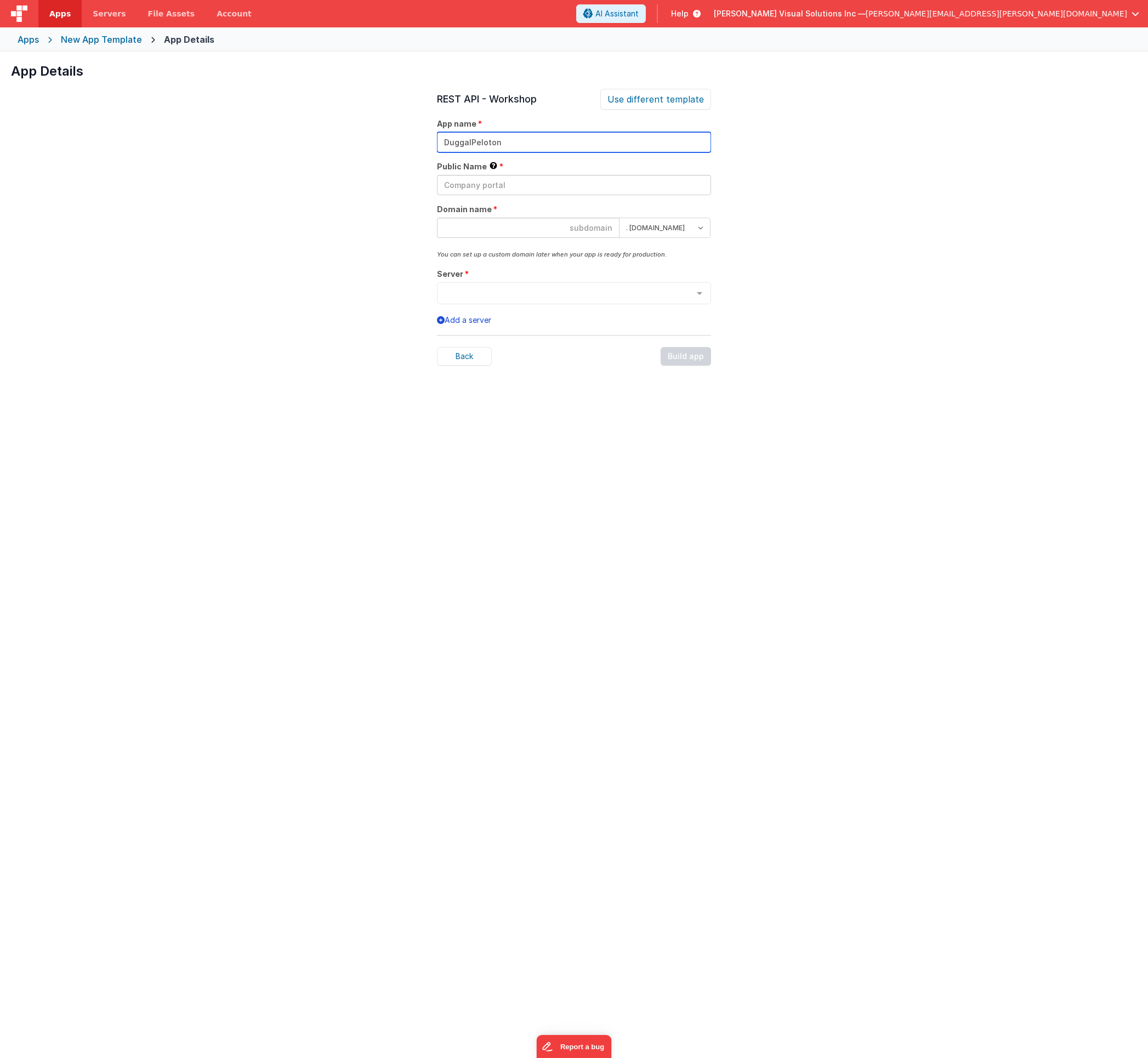
type input "DuggalPeloton"
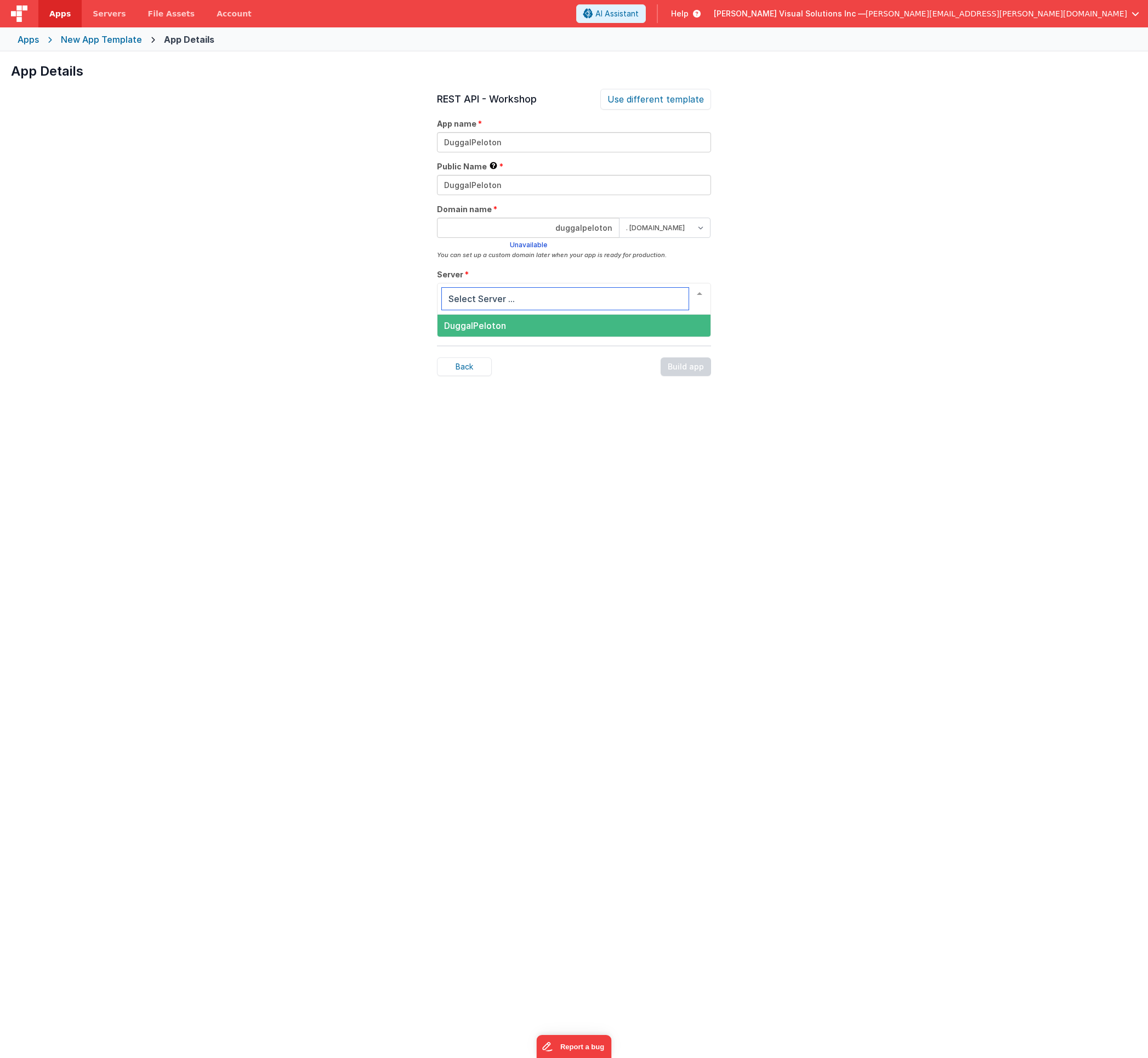
click at [533, 320] on span "DuggalPeloton" at bounding box center [574, 325] width 273 height 22
click at [595, 234] on input "duggalpeloton" at bounding box center [528, 228] width 183 height 20
type input "duggalpeloton"
click at [670, 351] on div "Back Build app" at bounding box center [574, 357] width 274 height 19
click at [22, 11] on img at bounding box center [19, 13] width 16 height 16
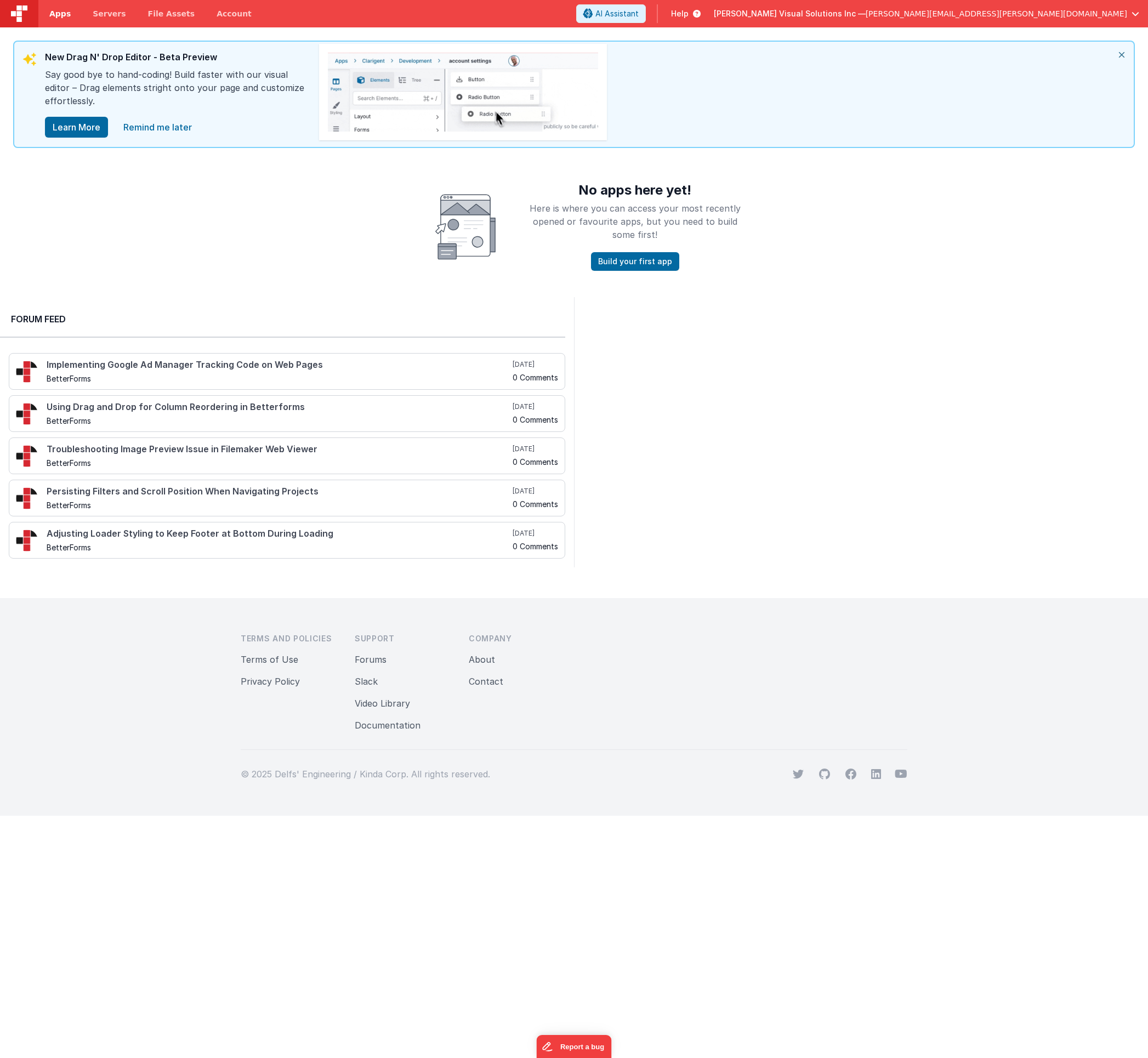
click at [61, 16] on span "Apps" at bounding box center [59, 14] width 21 height 11
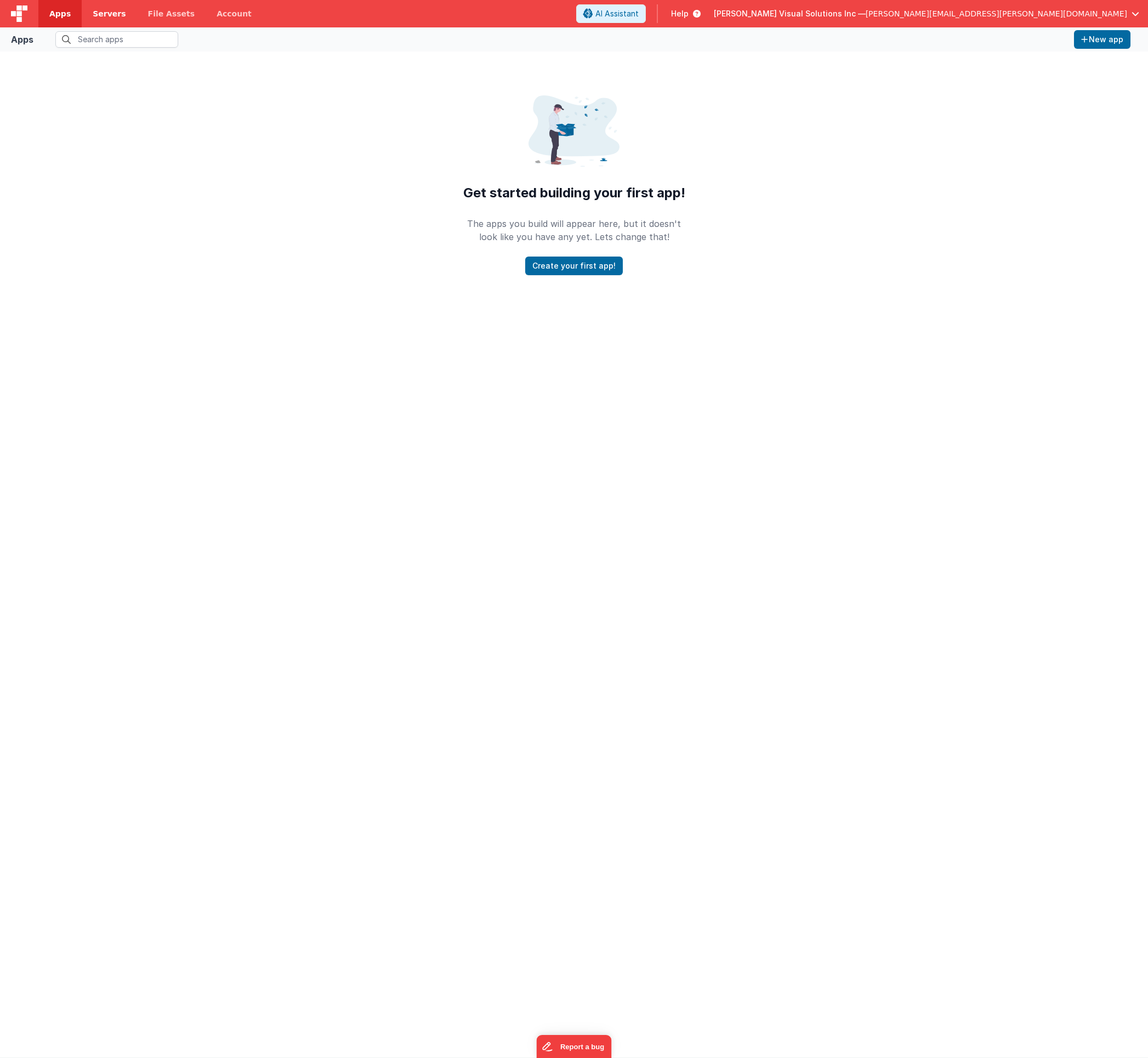
click at [103, 16] on span "Servers" at bounding box center [109, 14] width 33 height 11
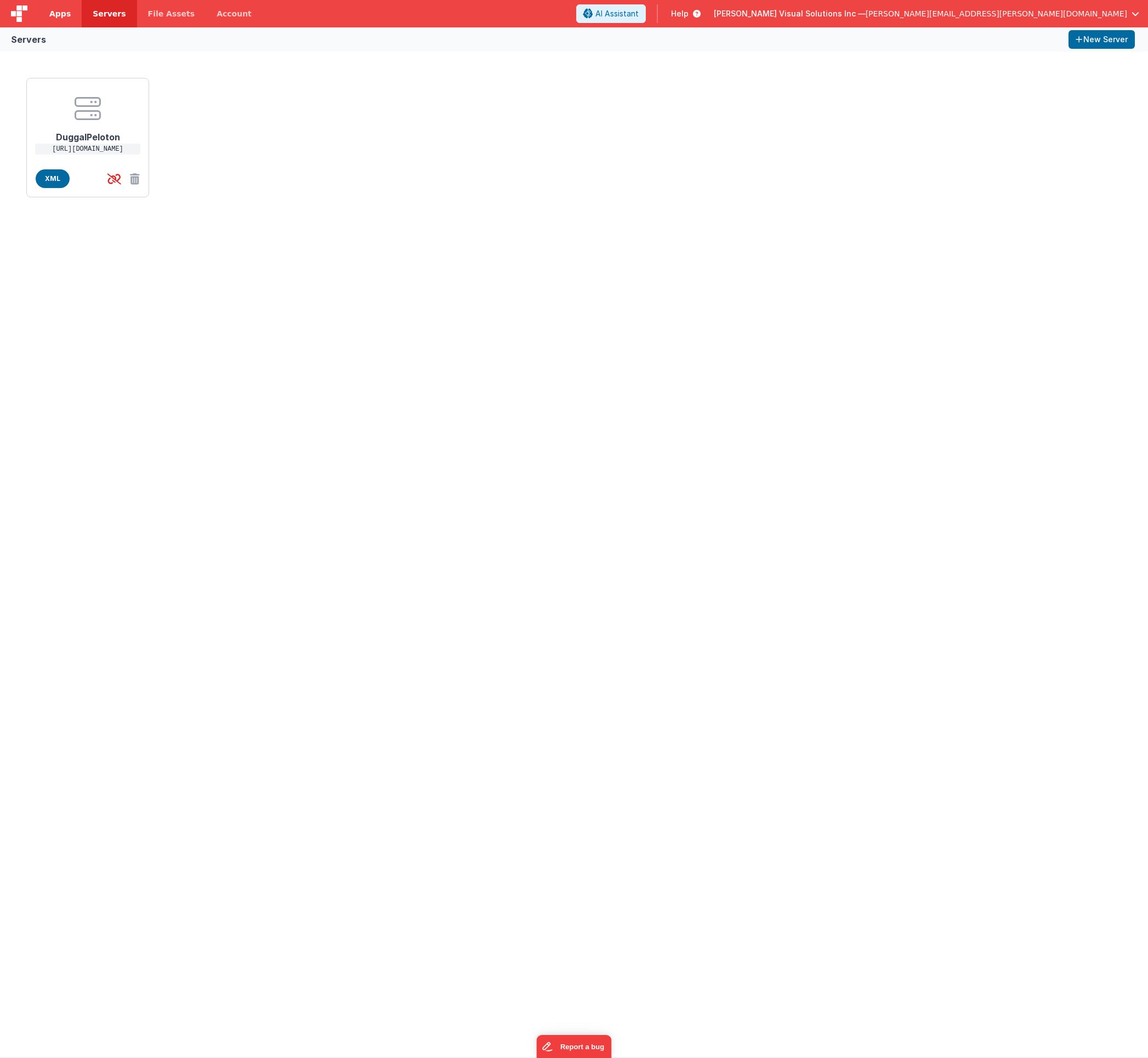
click at [71, 15] on link "Apps" at bounding box center [59, 13] width 43 height 27
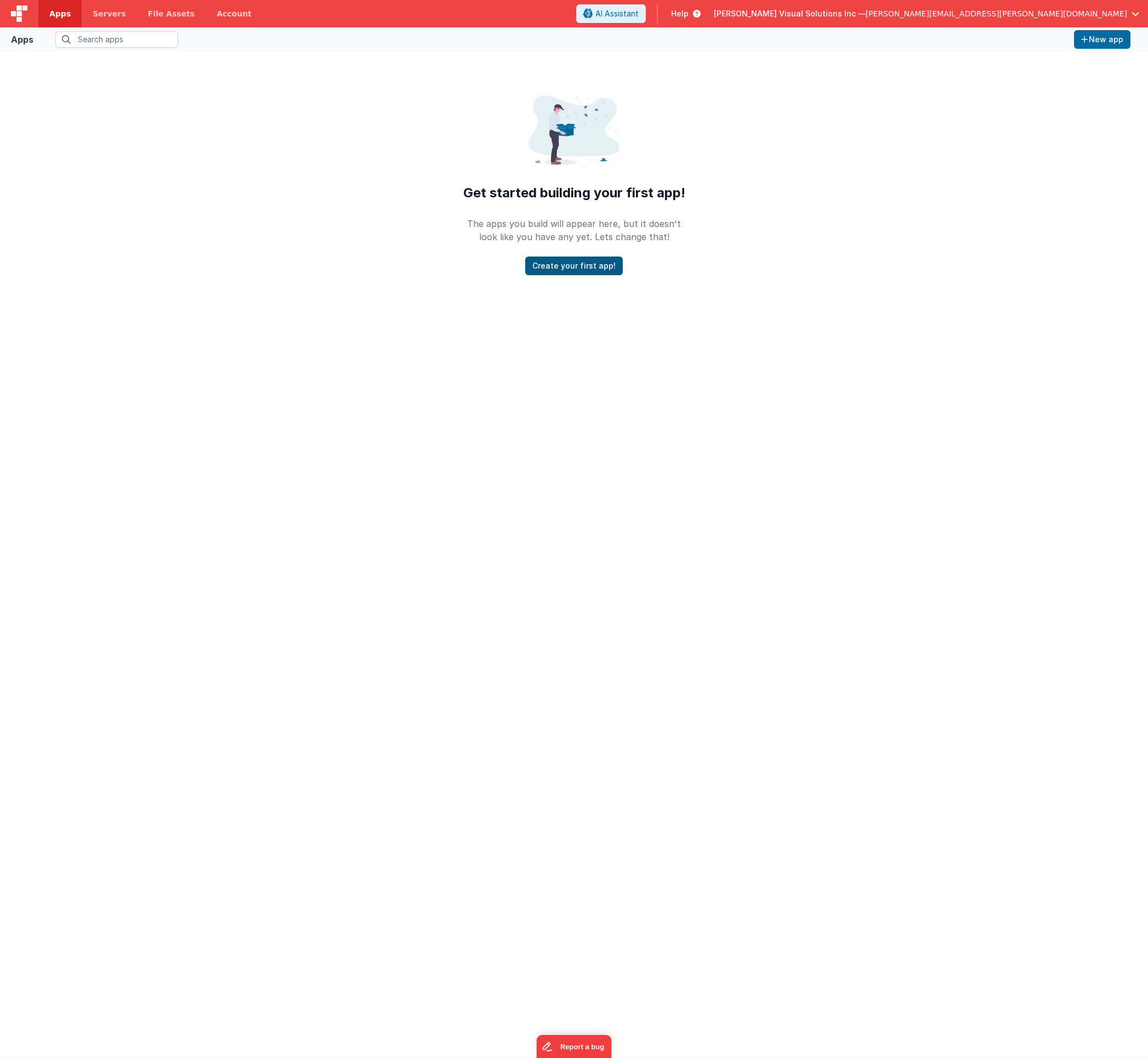
click at [553, 260] on button "Create your first app!" at bounding box center [574, 266] width 98 height 19
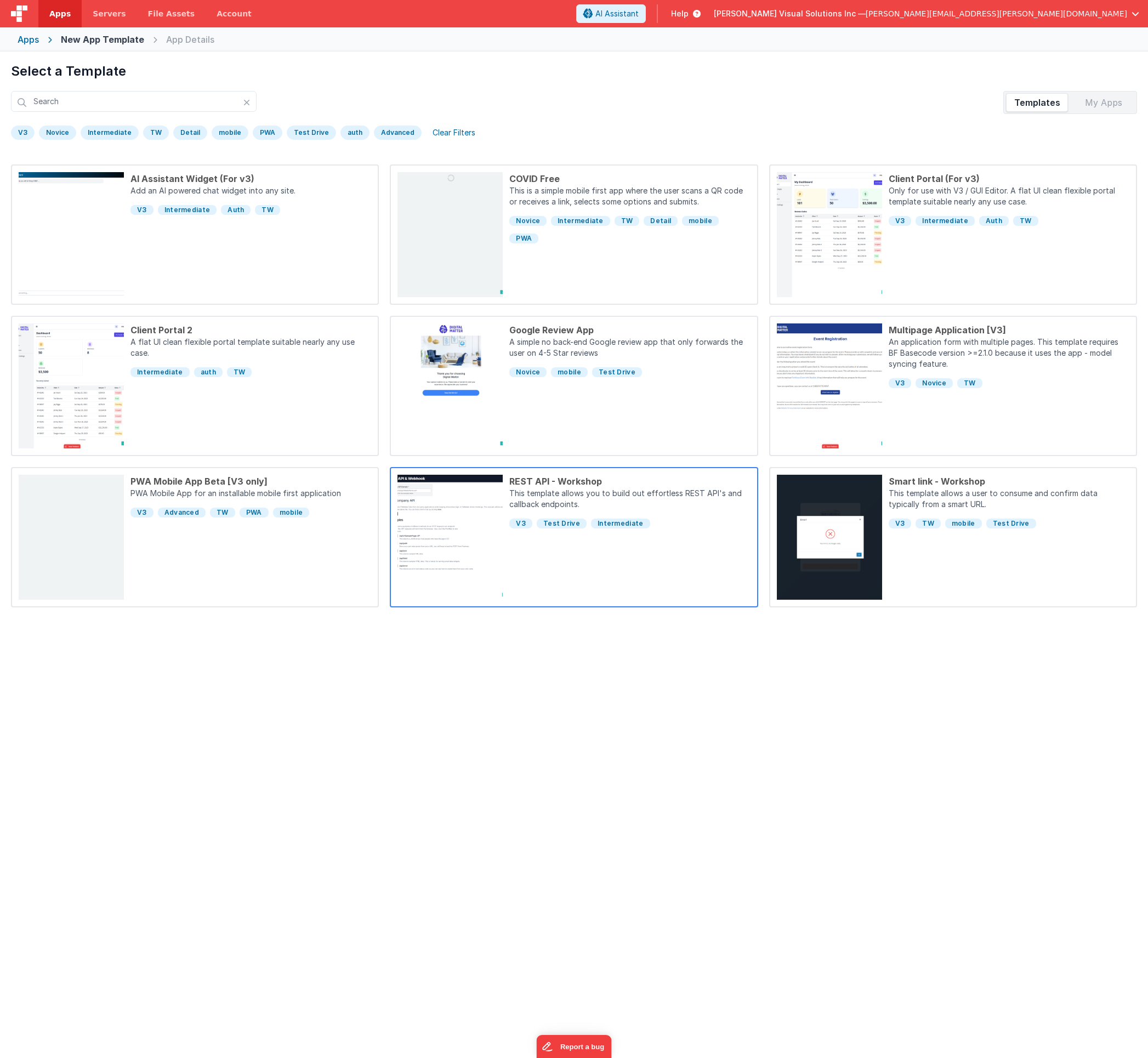
click at [620, 514] on div "V3 Test Drive Intermediate" at bounding box center [630, 521] width 240 height 18
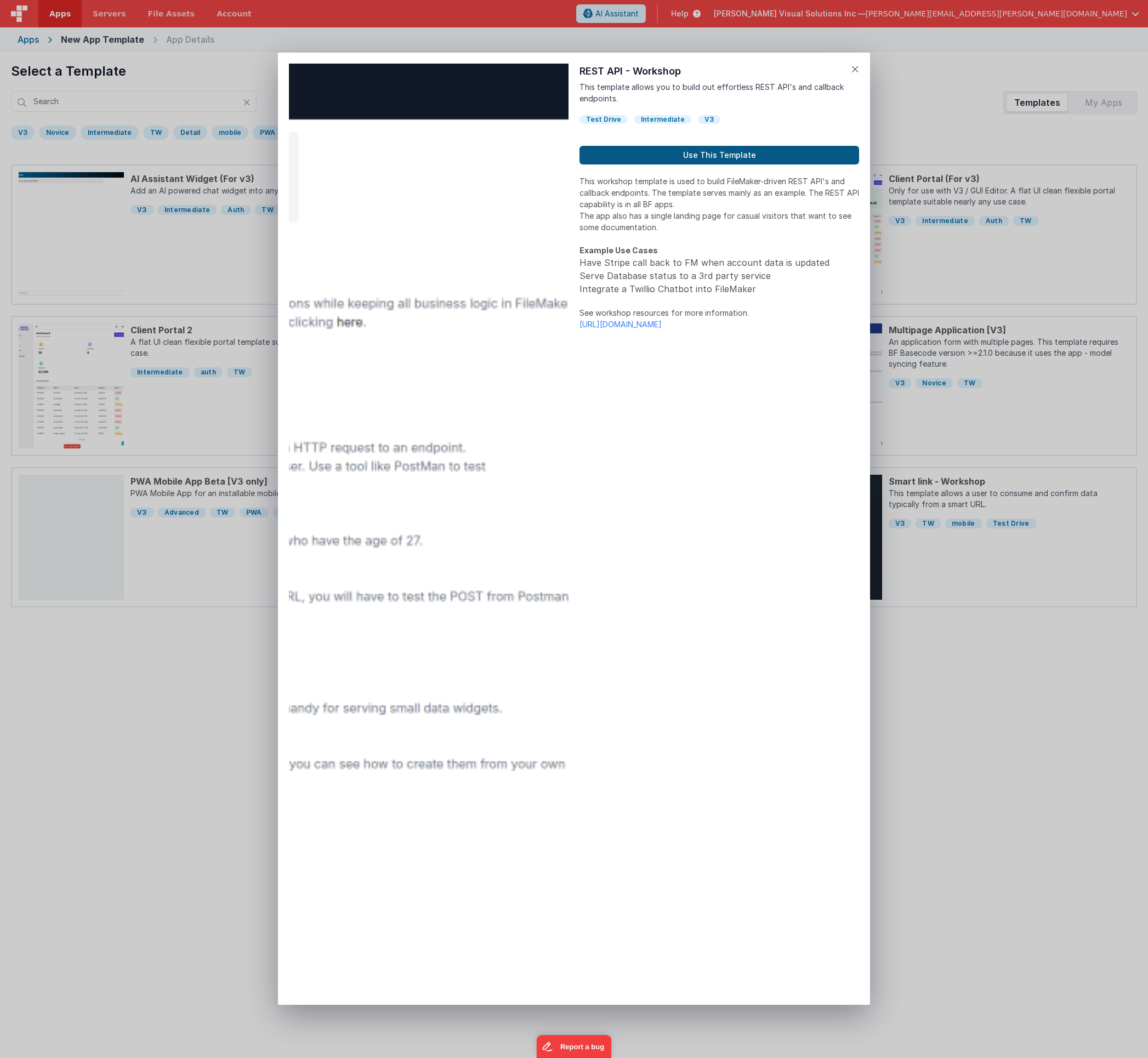
click at [657, 150] on button "Use This Template" at bounding box center [719, 155] width 280 height 19
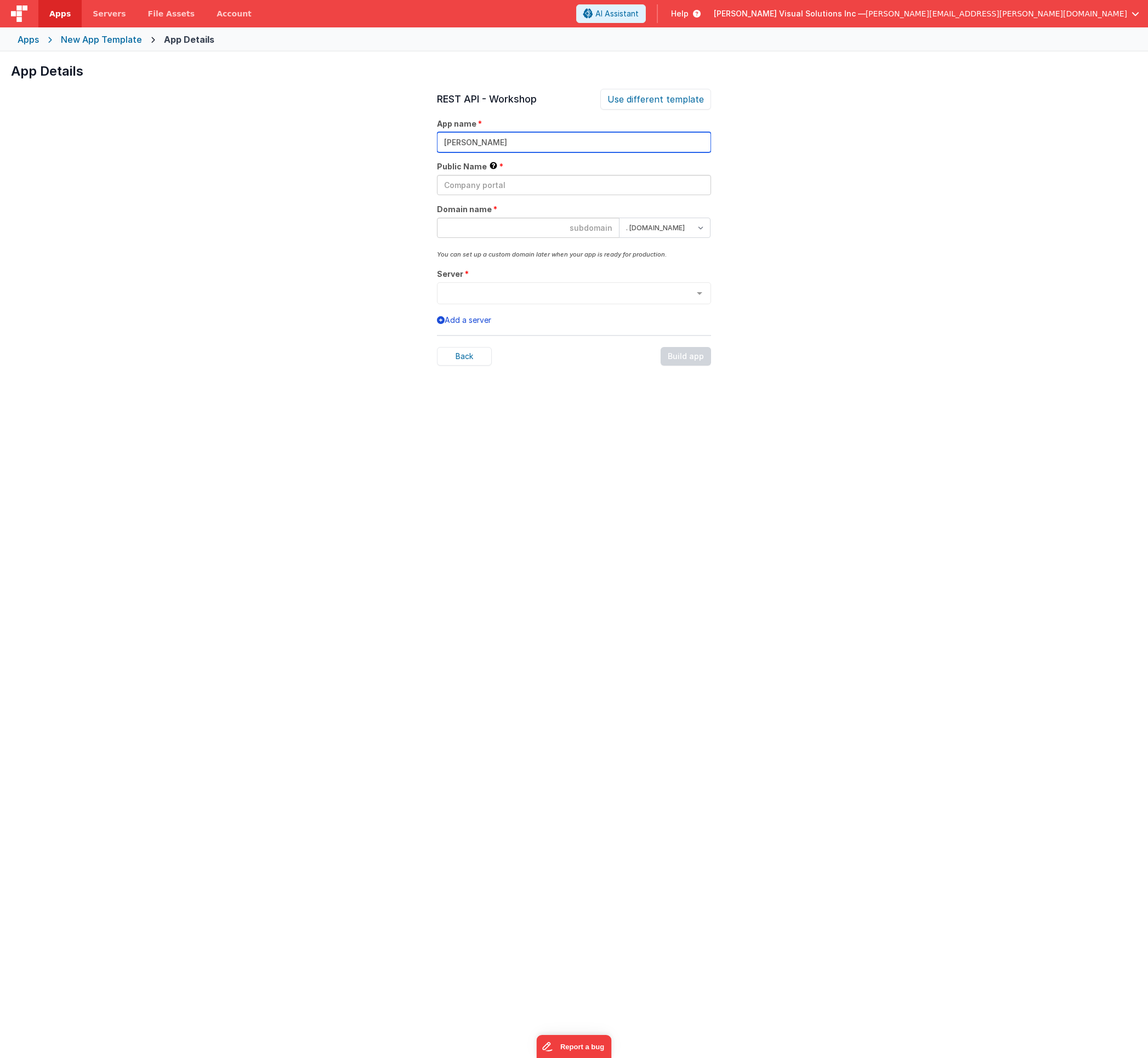
type input "[PERSON_NAME]"
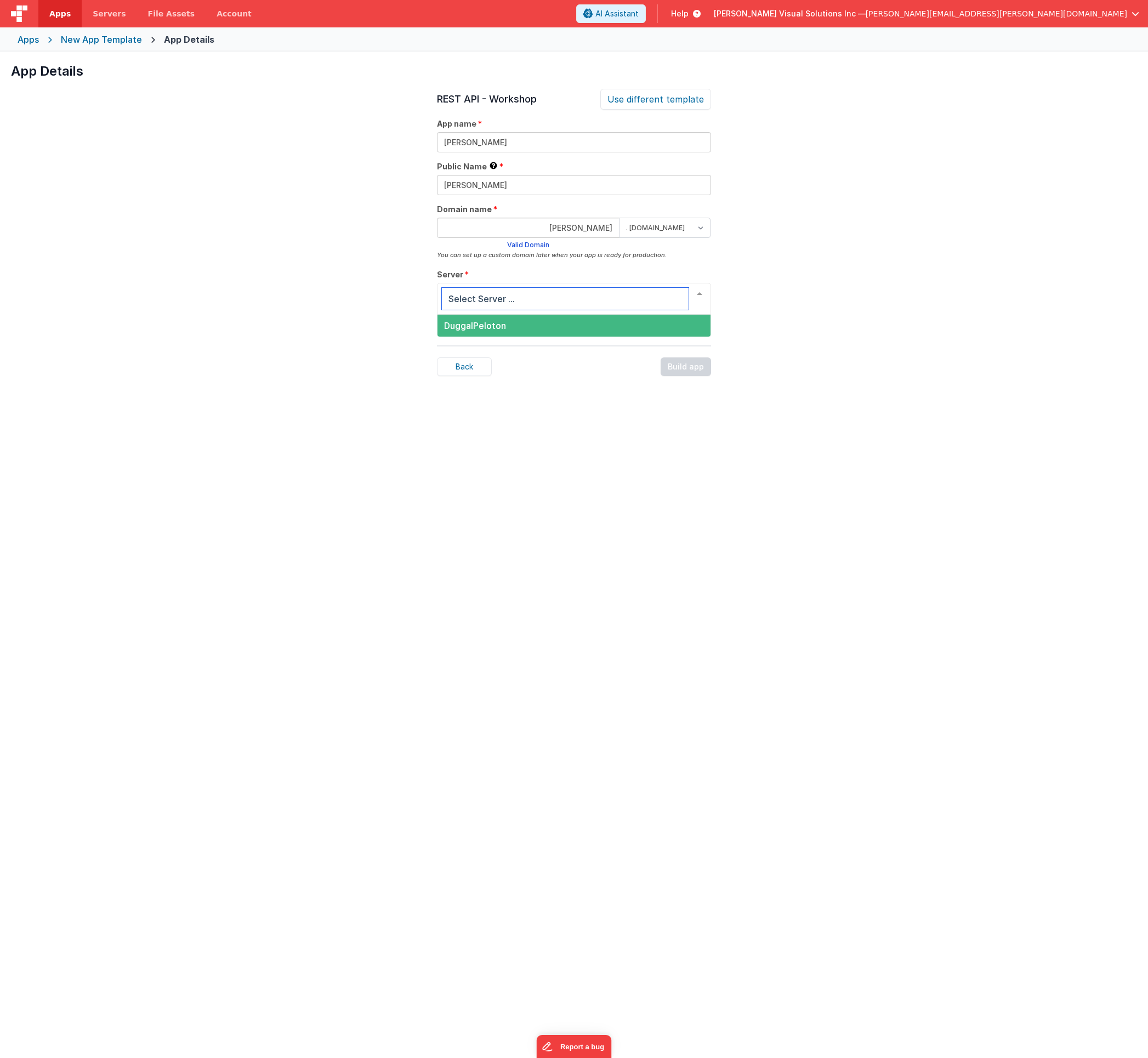
click at [617, 324] on span "DuggalPeloton" at bounding box center [574, 325] width 273 height 22
click at [699, 359] on div "Build app" at bounding box center [685, 357] width 50 height 19
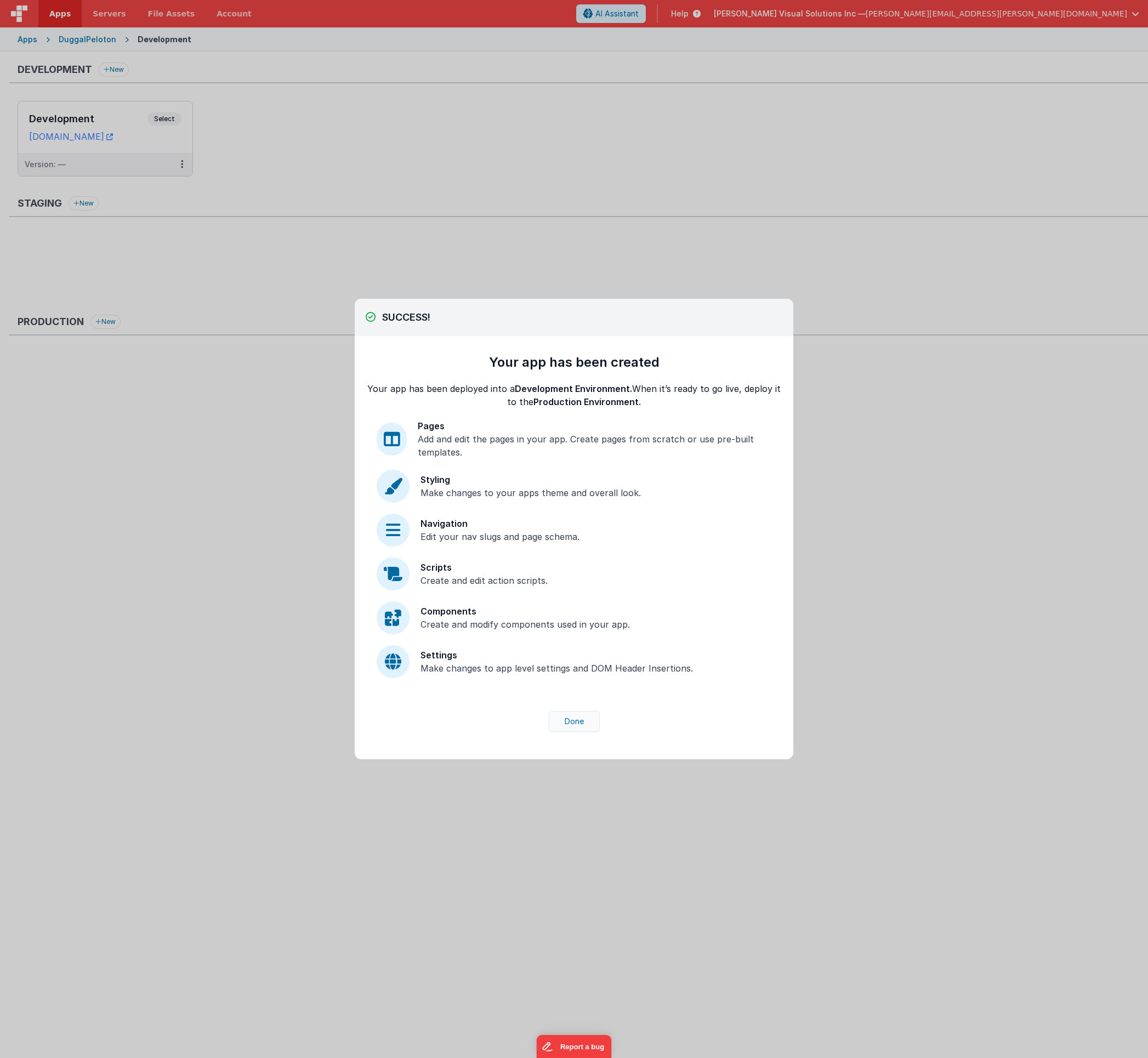
click at [577, 722] on button "Done" at bounding box center [574, 721] width 51 height 21
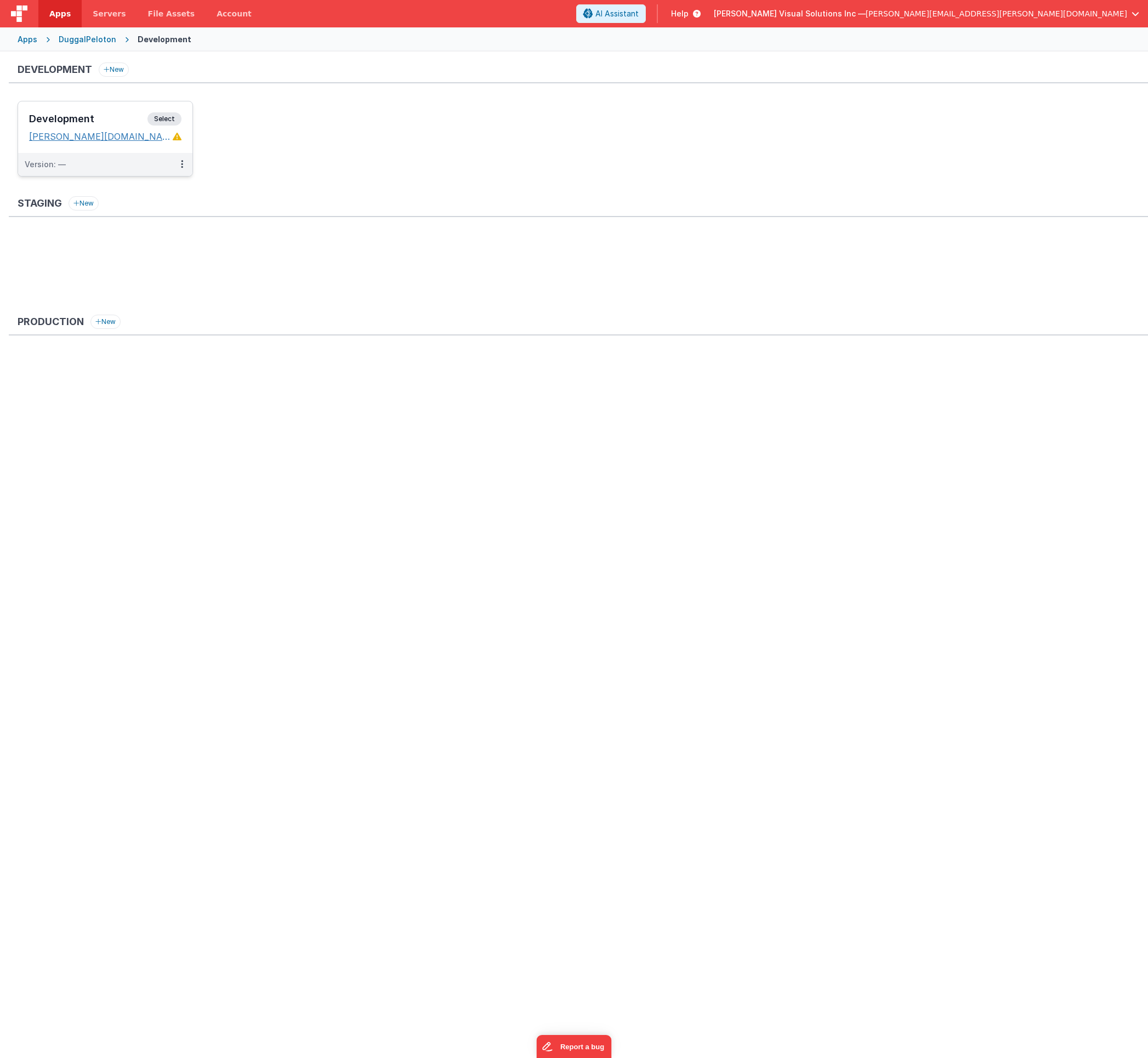
click at [98, 131] on link "[PERSON_NAME][DOMAIN_NAME]" at bounding box center [100, 137] width 141 height 11
click at [161, 117] on span "Select" at bounding box center [165, 119] width 34 height 13
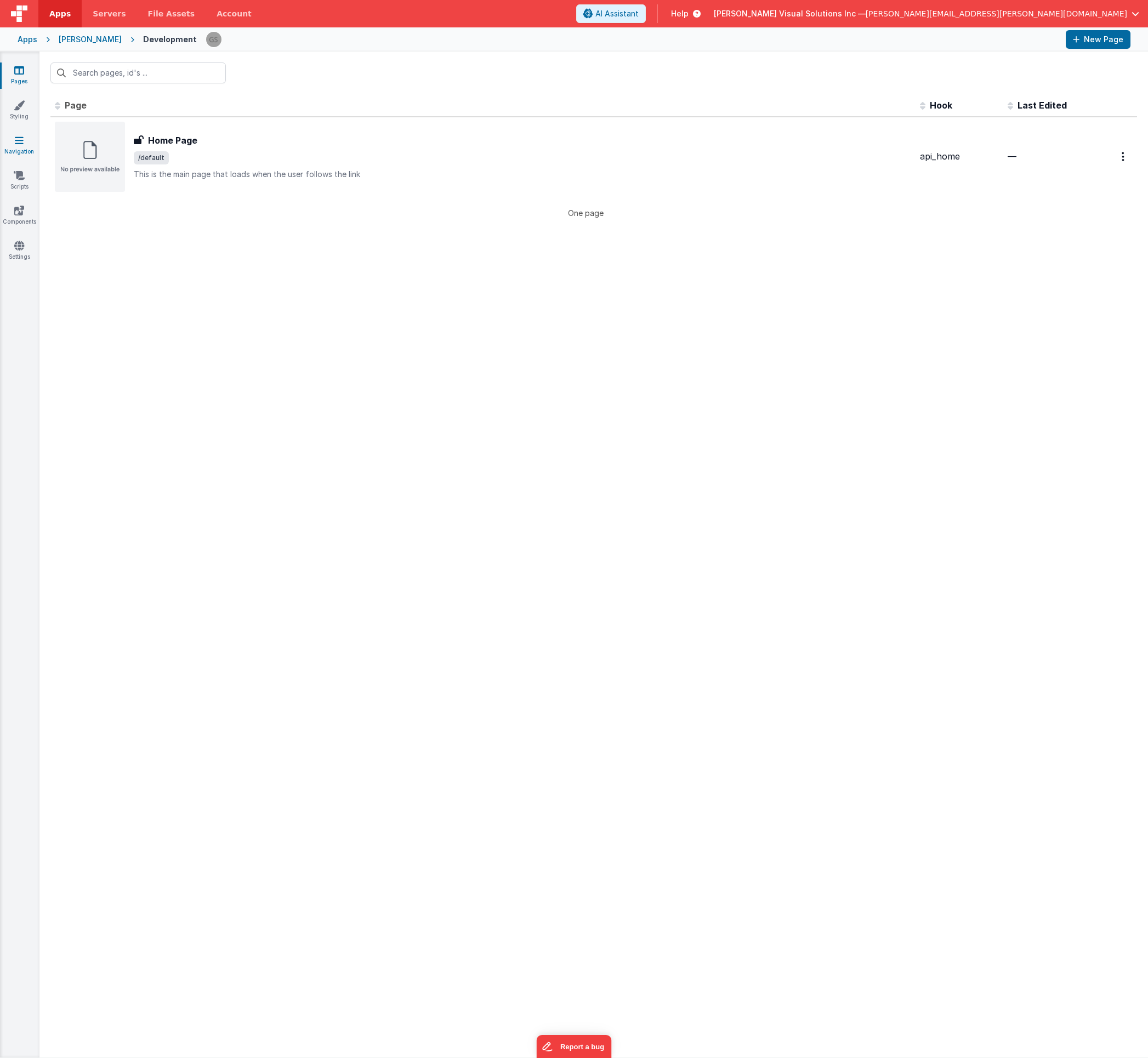
click at [23, 137] on icon at bounding box center [19, 140] width 8 height 11
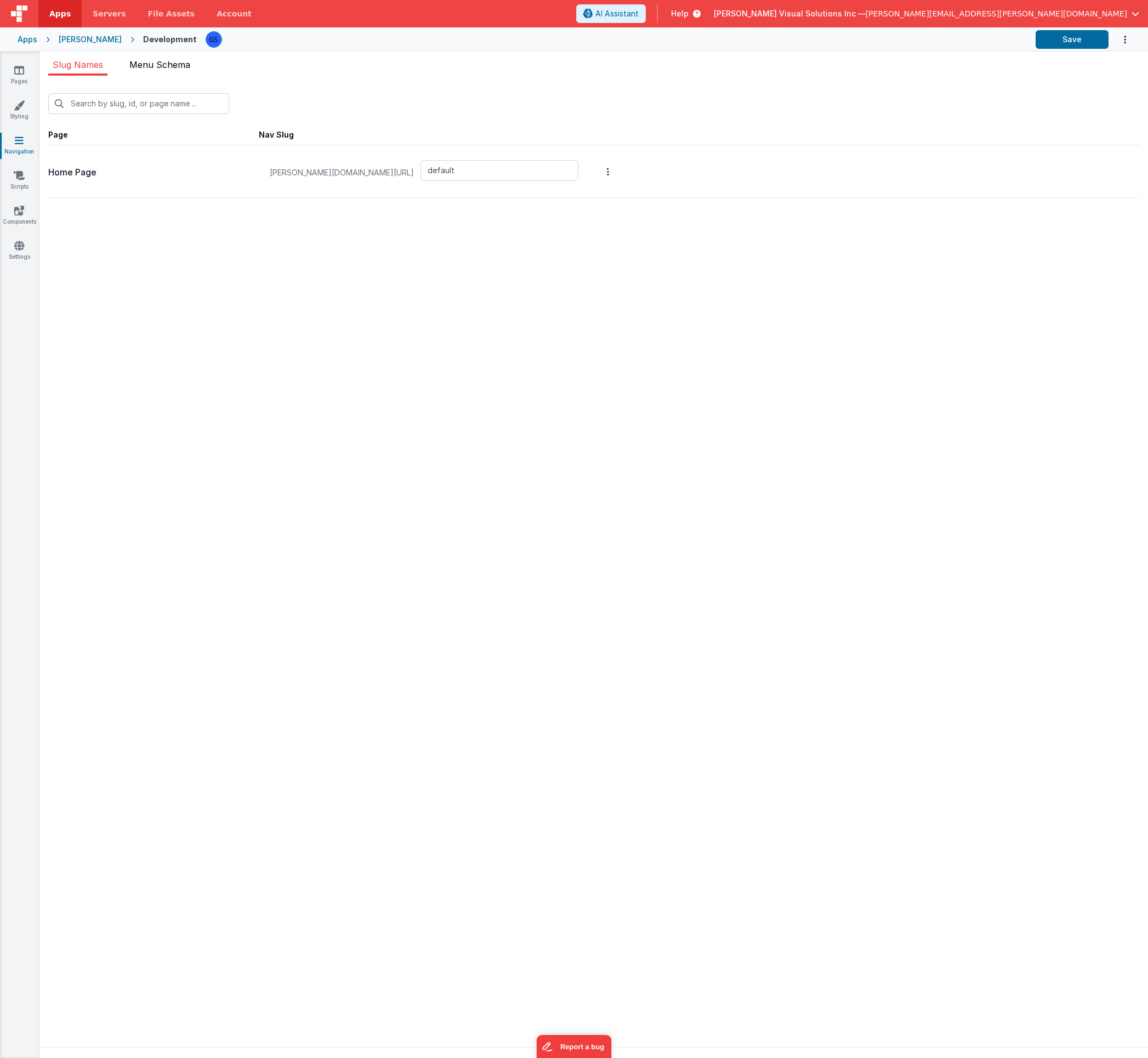
click at [171, 68] on span "Menu Schema" at bounding box center [160, 65] width 61 height 11
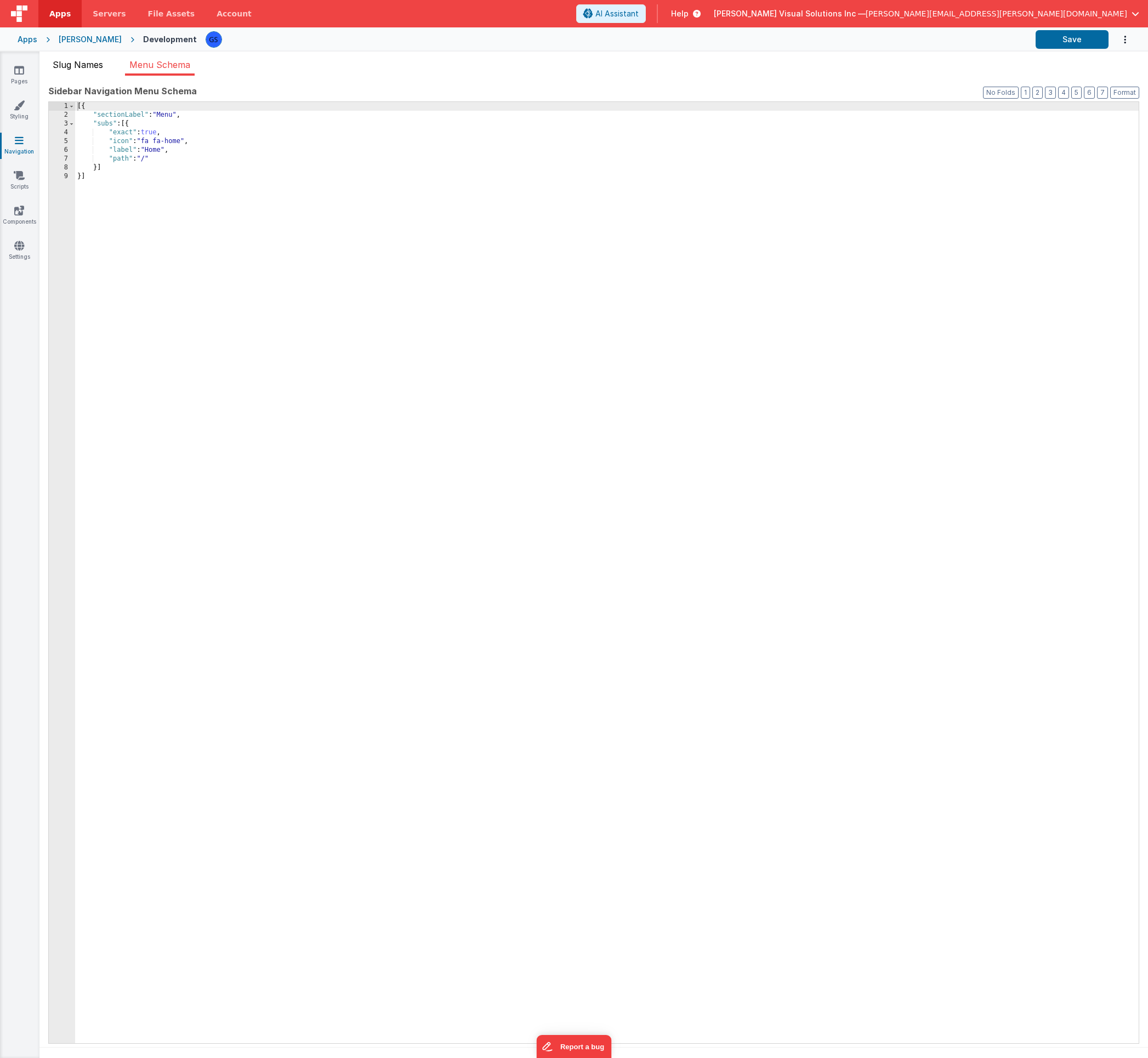
click at [82, 61] on span "Slug Names" at bounding box center [78, 65] width 50 height 11
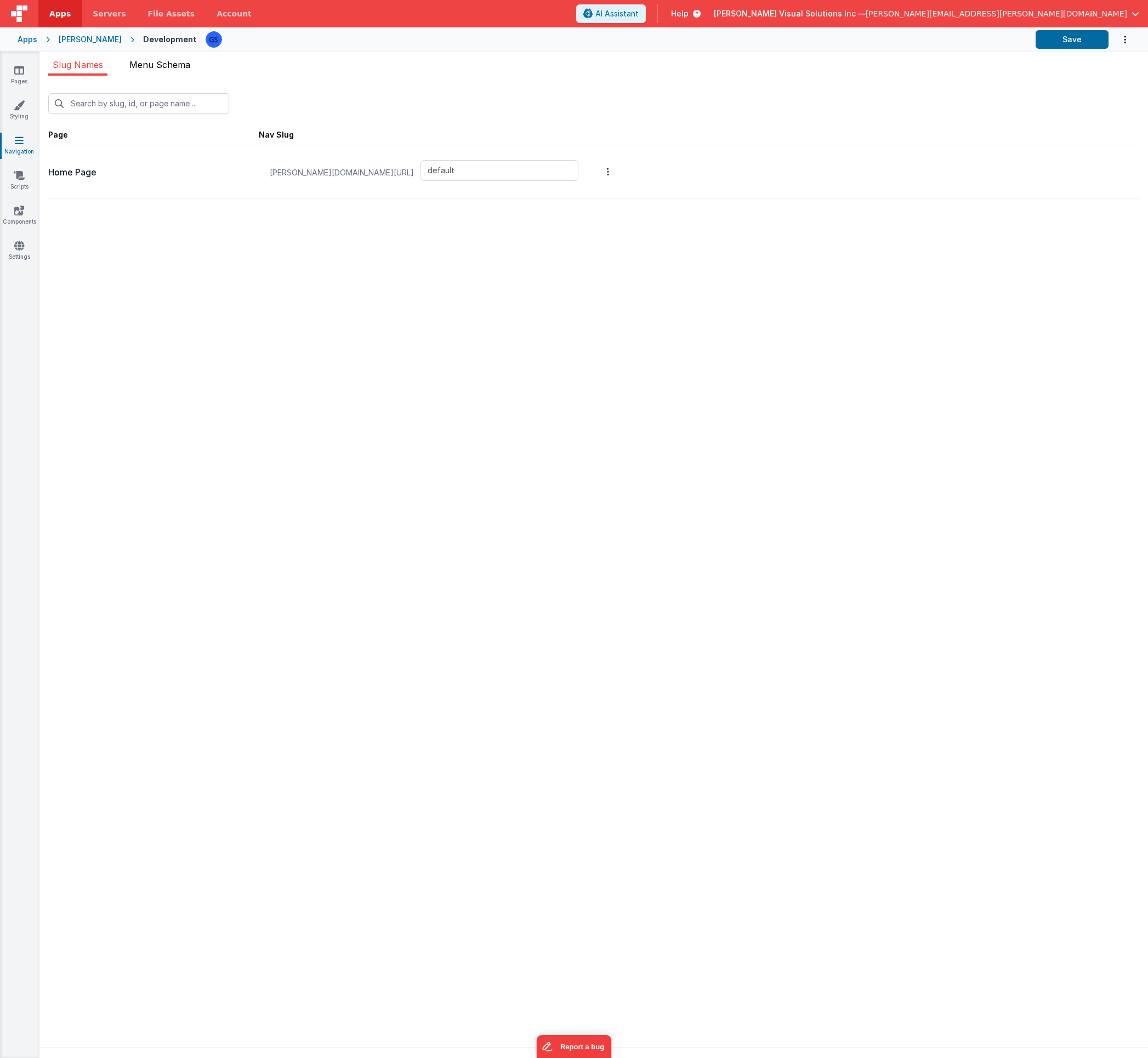
click at [152, 63] on span "Menu Schema" at bounding box center [160, 65] width 61 height 11
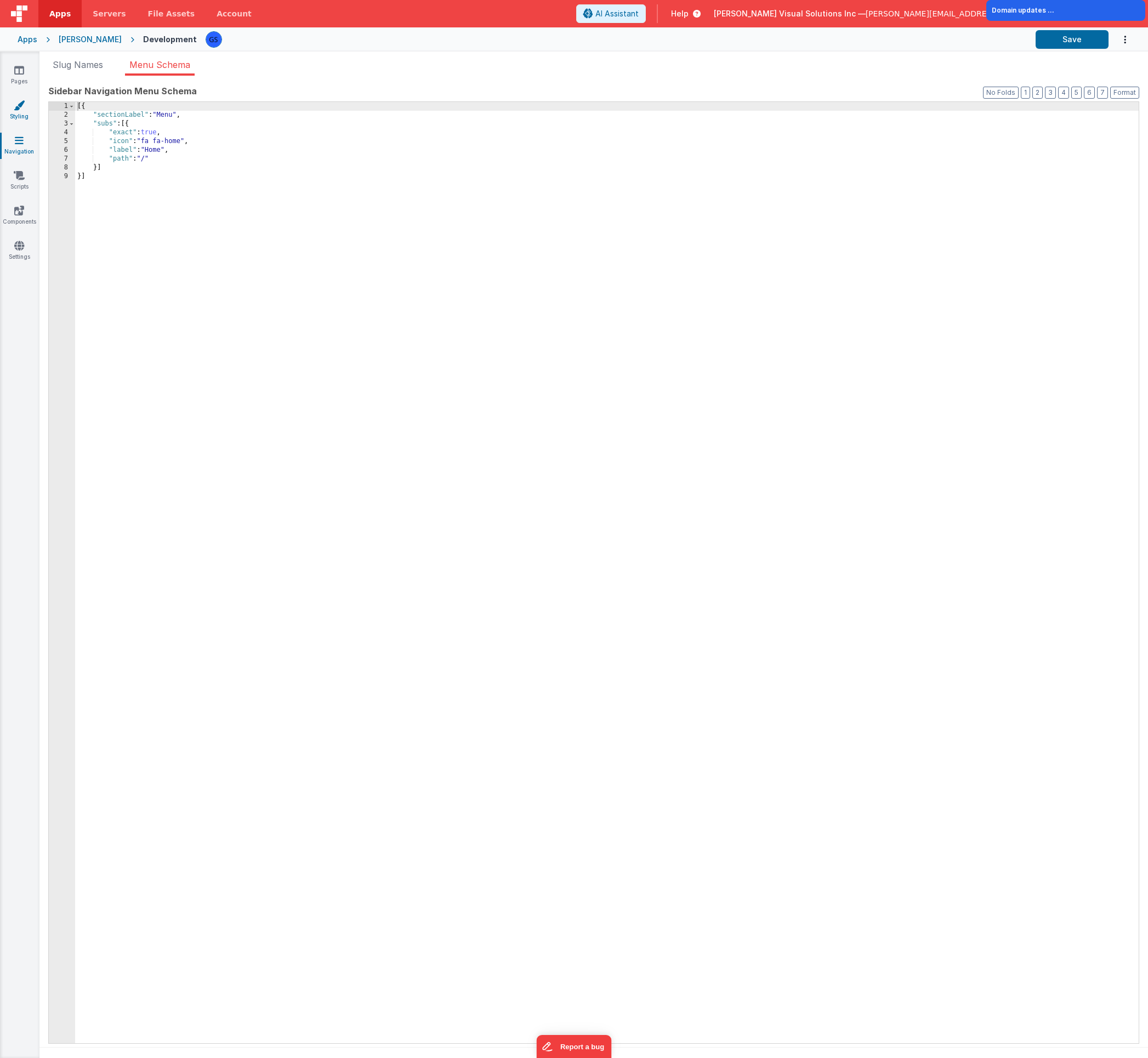
click at [15, 110] on link "Styling" at bounding box center [19, 110] width 39 height 22
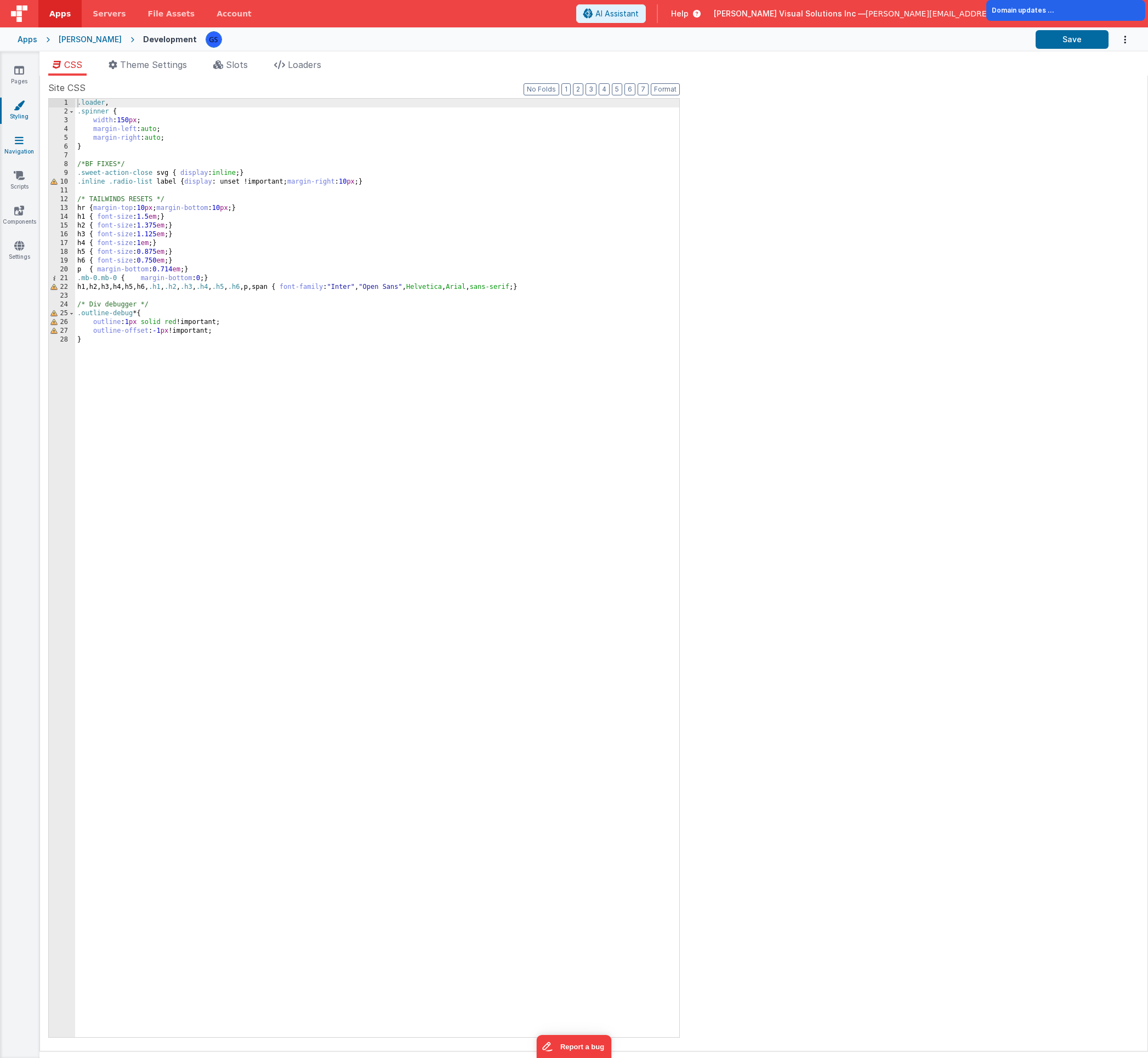
click at [14, 142] on link "Navigation" at bounding box center [19, 146] width 39 height 22
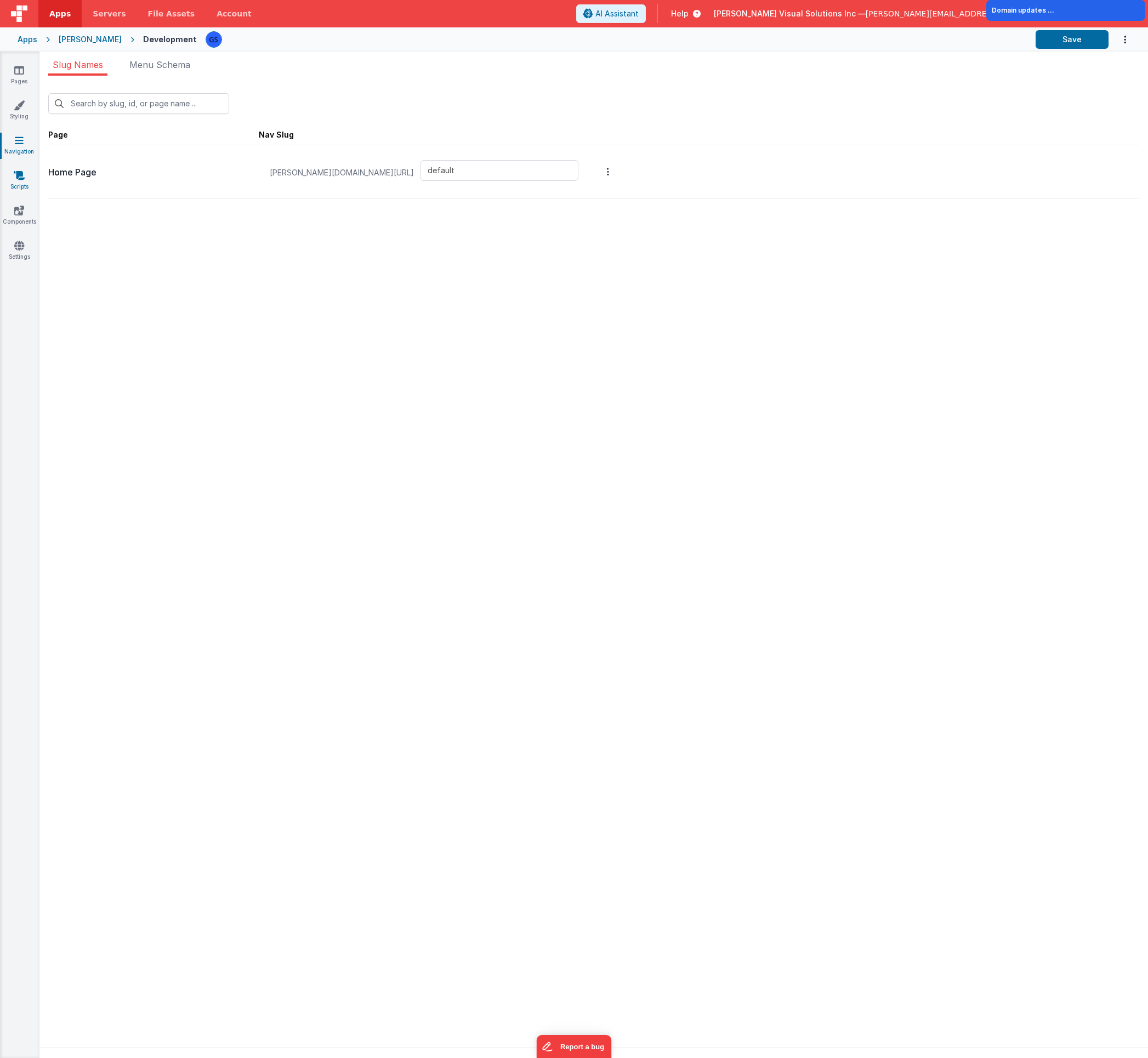
click at [22, 182] on link "Scripts" at bounding box center [19, 181] width 39 height 22
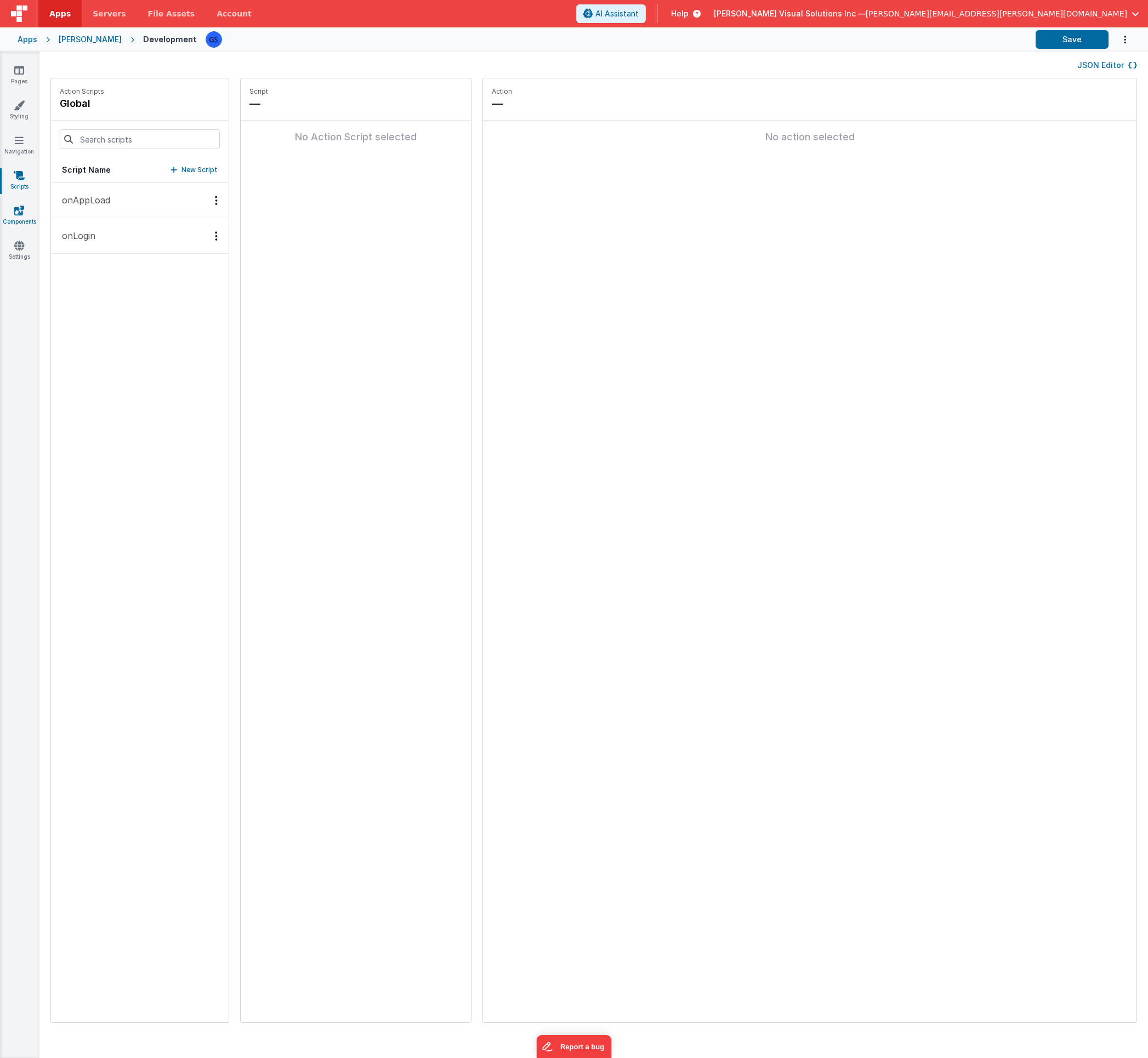
click at [23, 210] on icon at bounding box center [19, 211] width 10 height 11
